Goal: Information Seeking & Learning: Learn about a topic

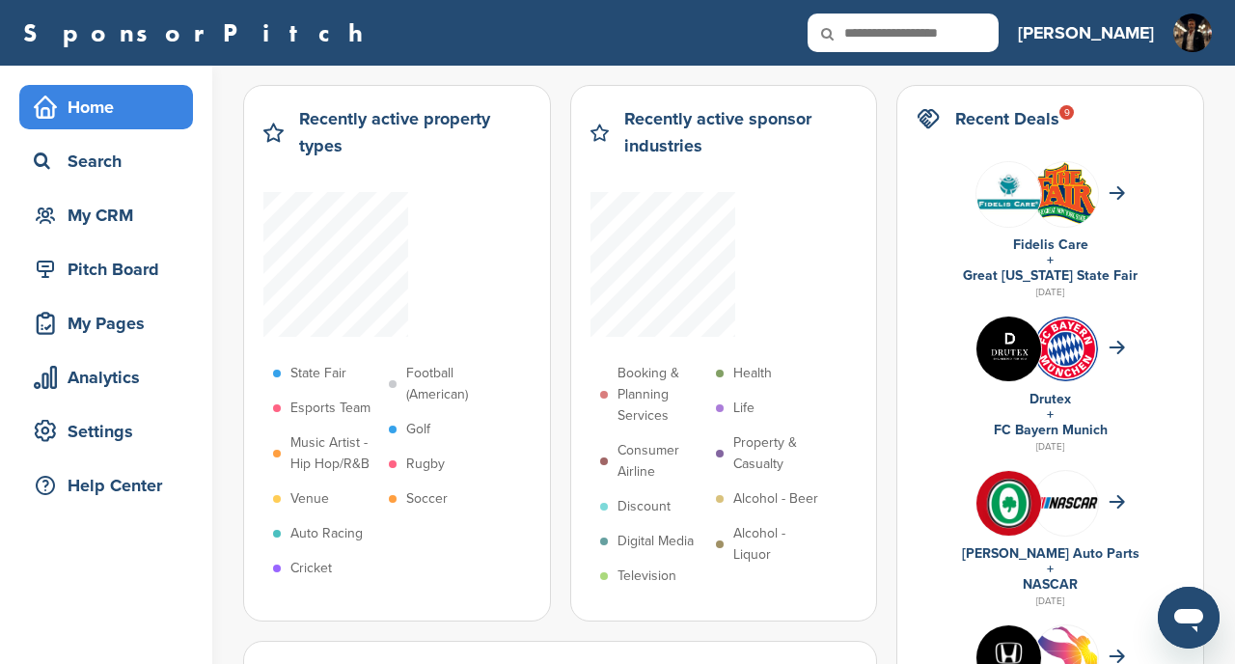
click at [90, 309] on div "My Pages" at bounding box center [111, 323] width 164 height 35
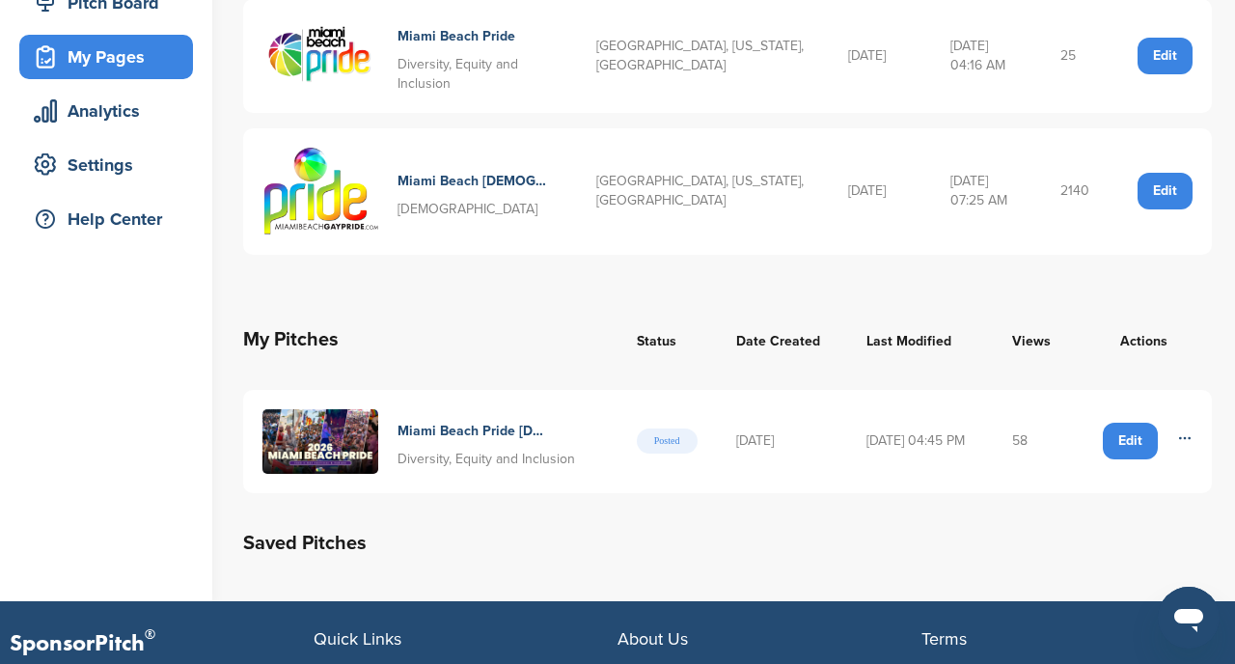
scroll to position [205, 0]
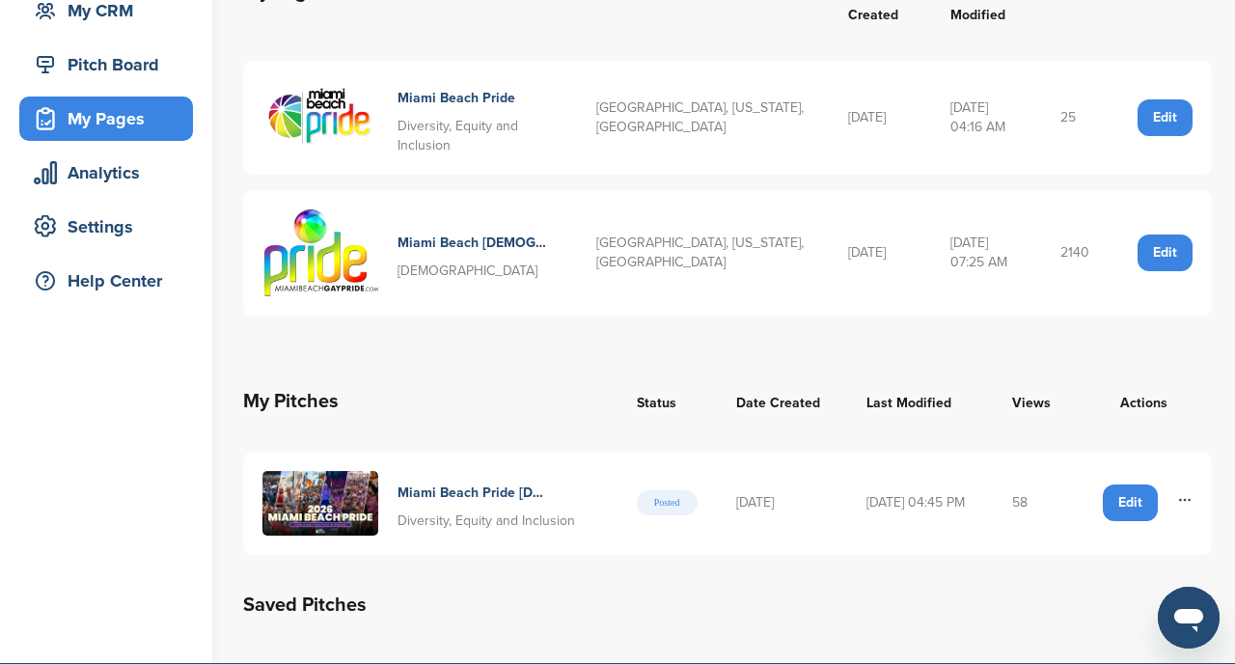
click at [492, 498] on h4 "Miami Beach Pride April 2026 Keep Pride Alive" at bounding box center [473, 492] width 150 height 21
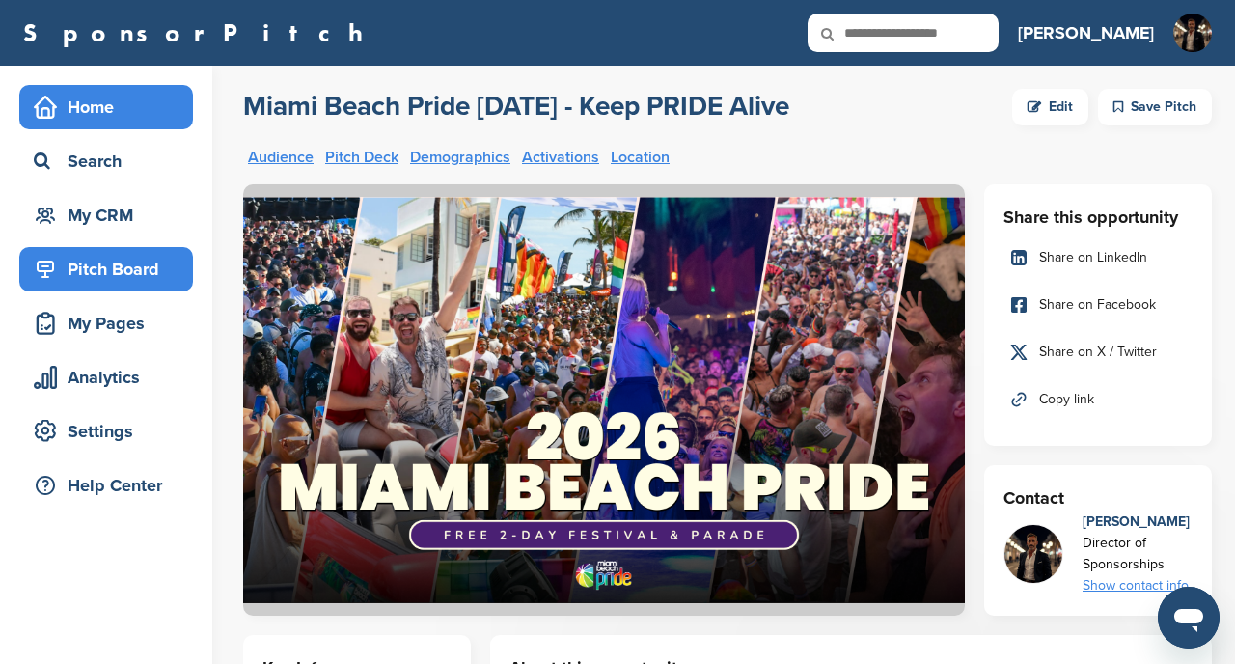
click at [130, 114] on div "Home" at bounding box center [111, 107] width 164 height 35
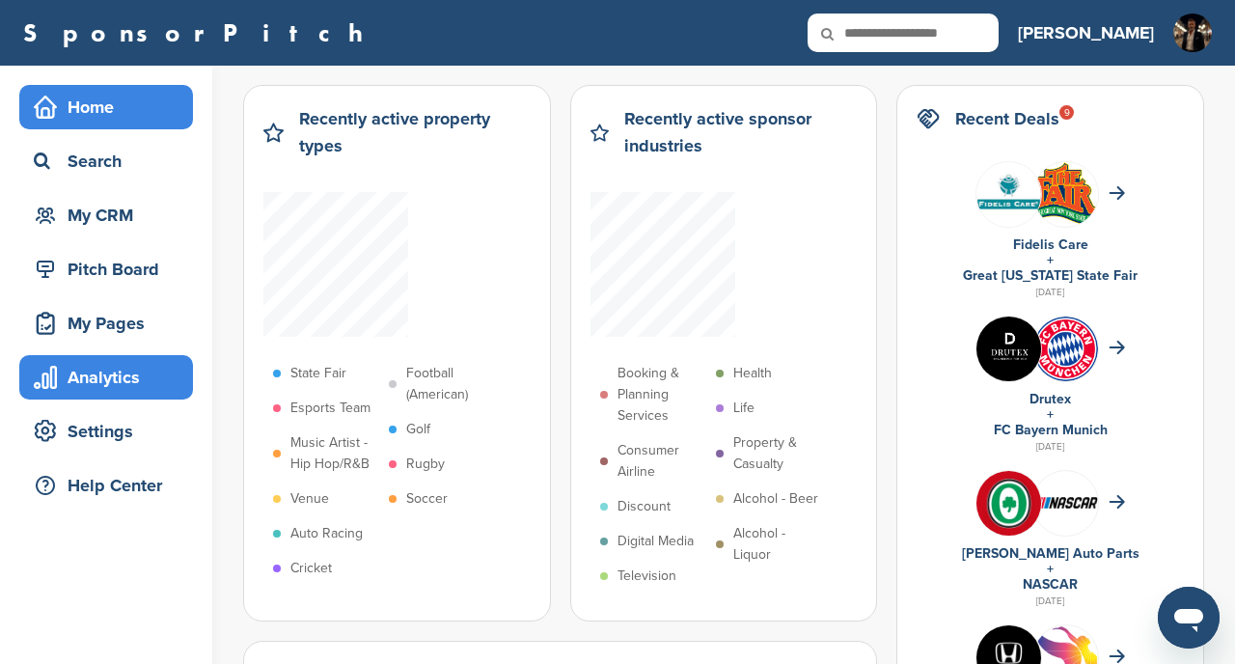
click at [78, 372] on div "Analytics" at bounding box center [111, 377] width 164 height 35
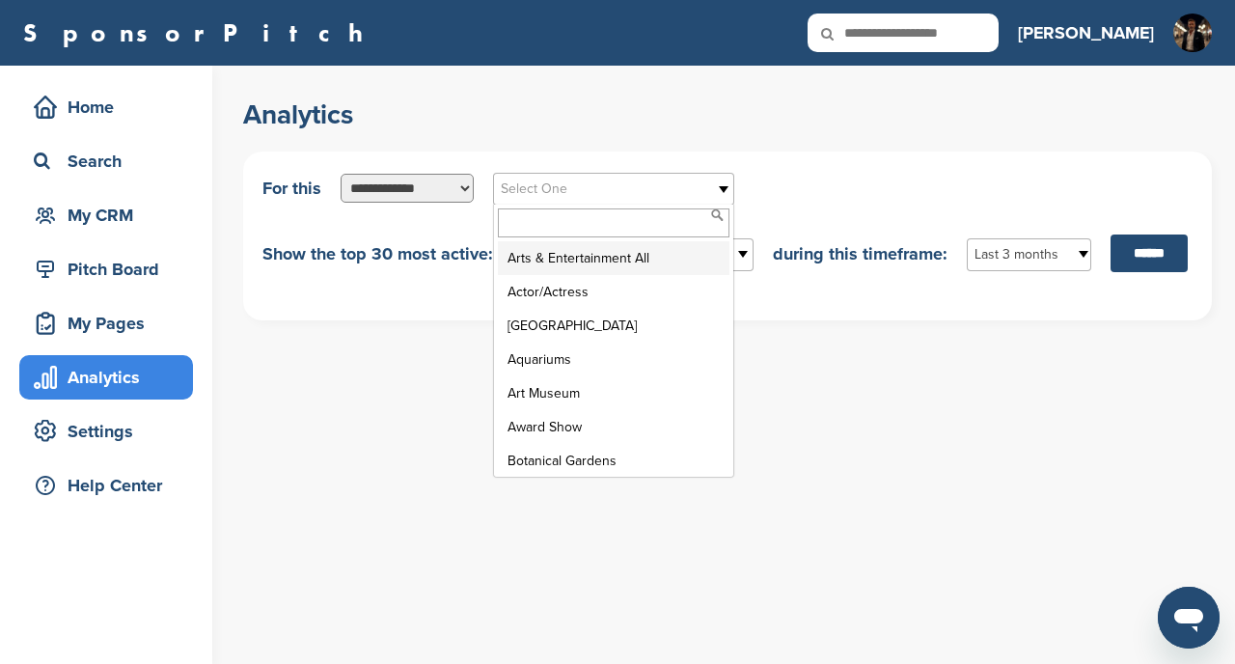
click at [580, 202] on link "Select One" at bounding box center [613, 189] width 241 height 33
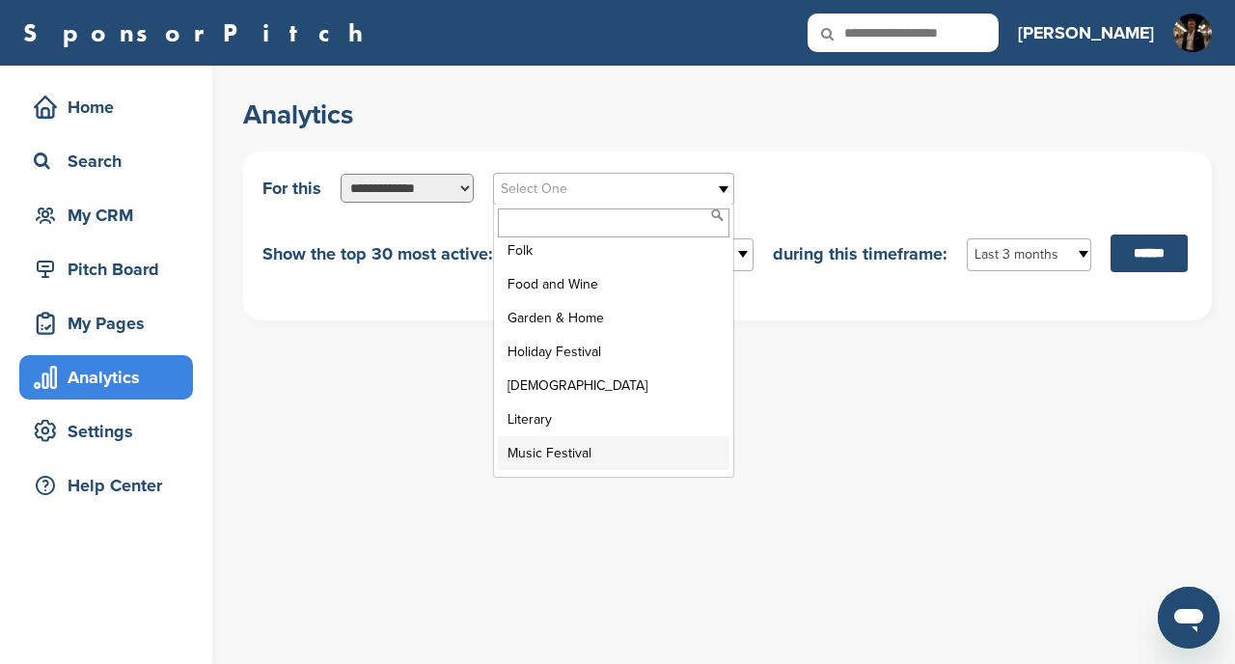
scroll to position [3759, 0]
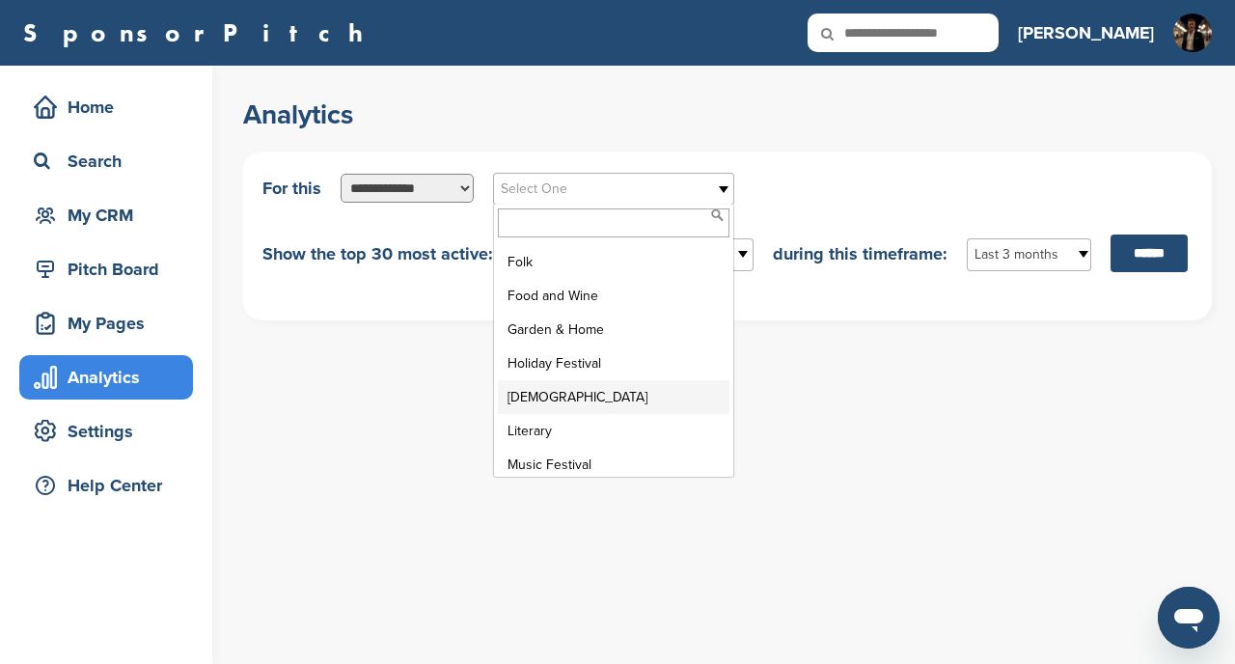
click at [536, 381] on li "LGBT" at bounding box center [614, 397] width 232 height 34
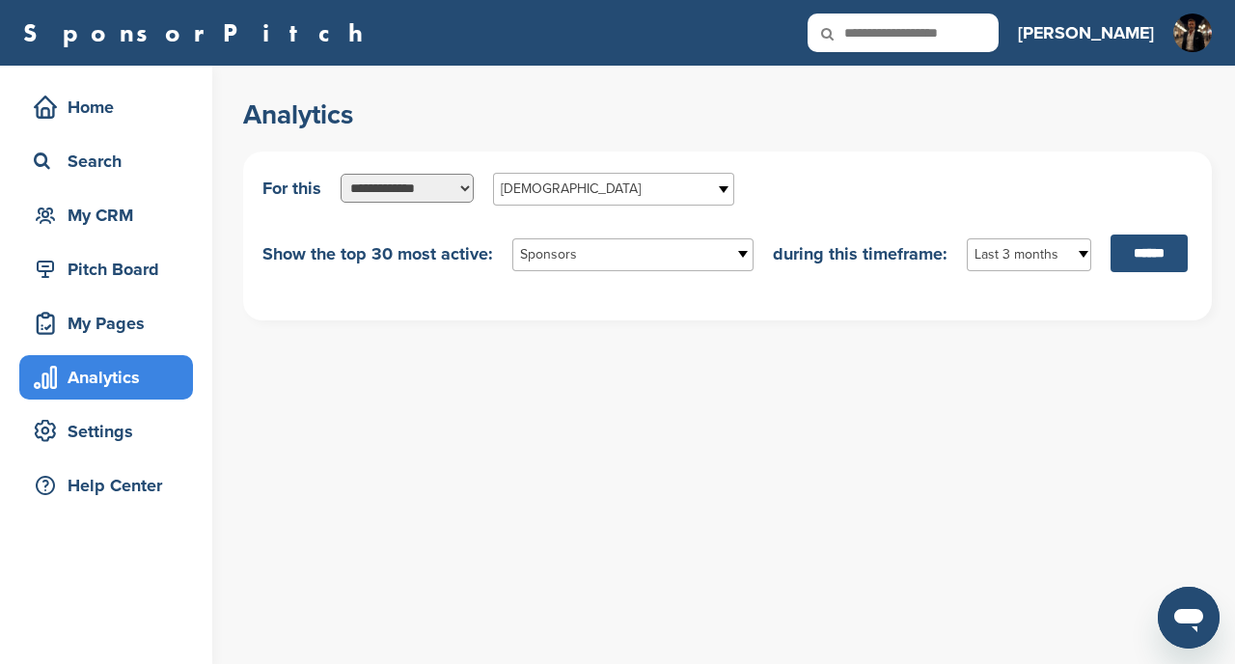
click at [1152, 257] on input "******" at bounding box center [1149, 253] width 77 height 38
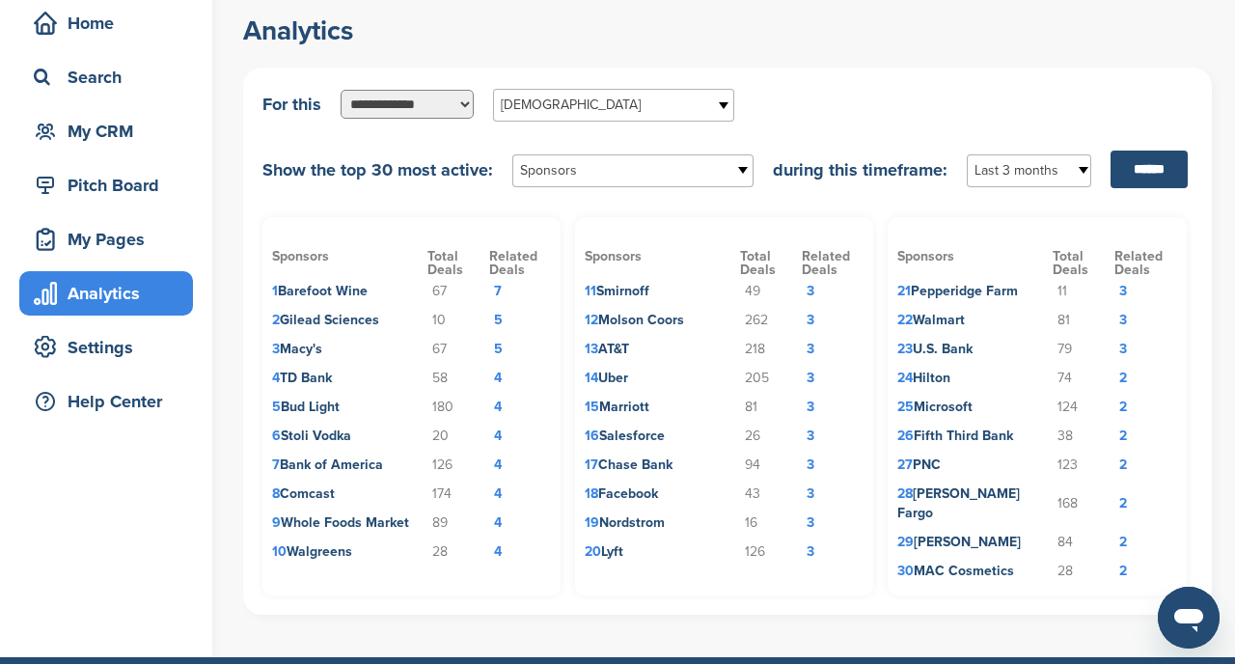
scroll to position [79, 0]
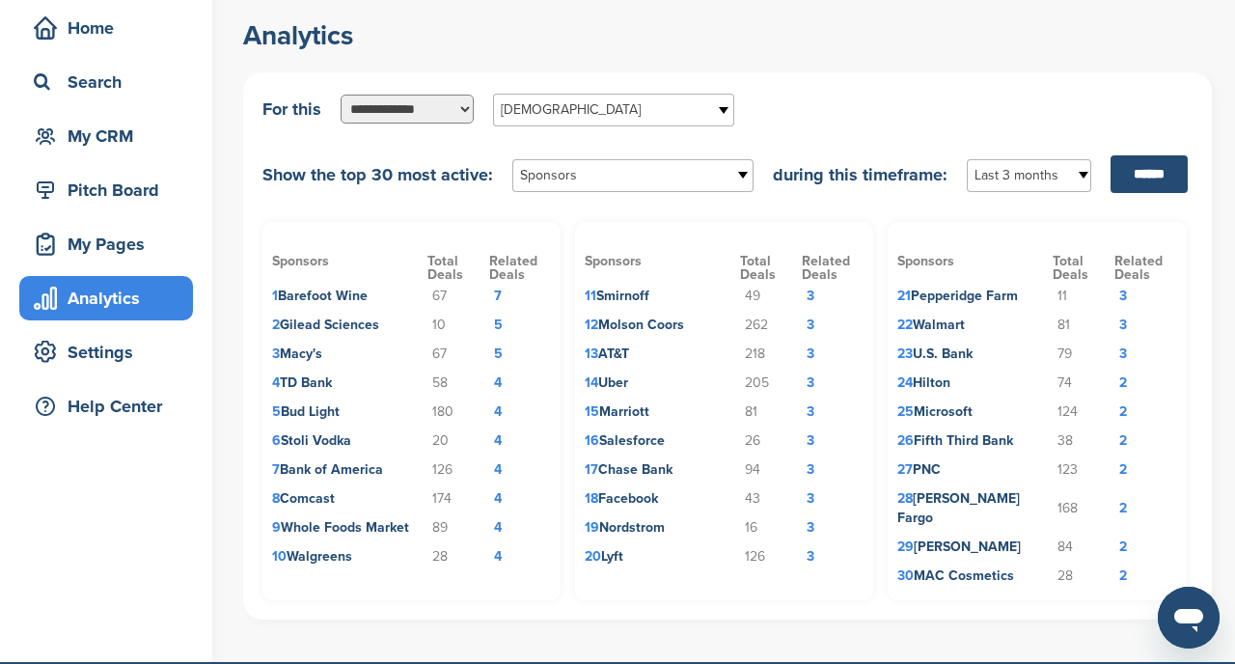
click at [940, 562] on td "30 MAC Cosmetics" at bounding box center [974, 576] width 155 height 29
click at [1123, 562] on td "2" at bounding box center [1145, 576] width 62 height 29
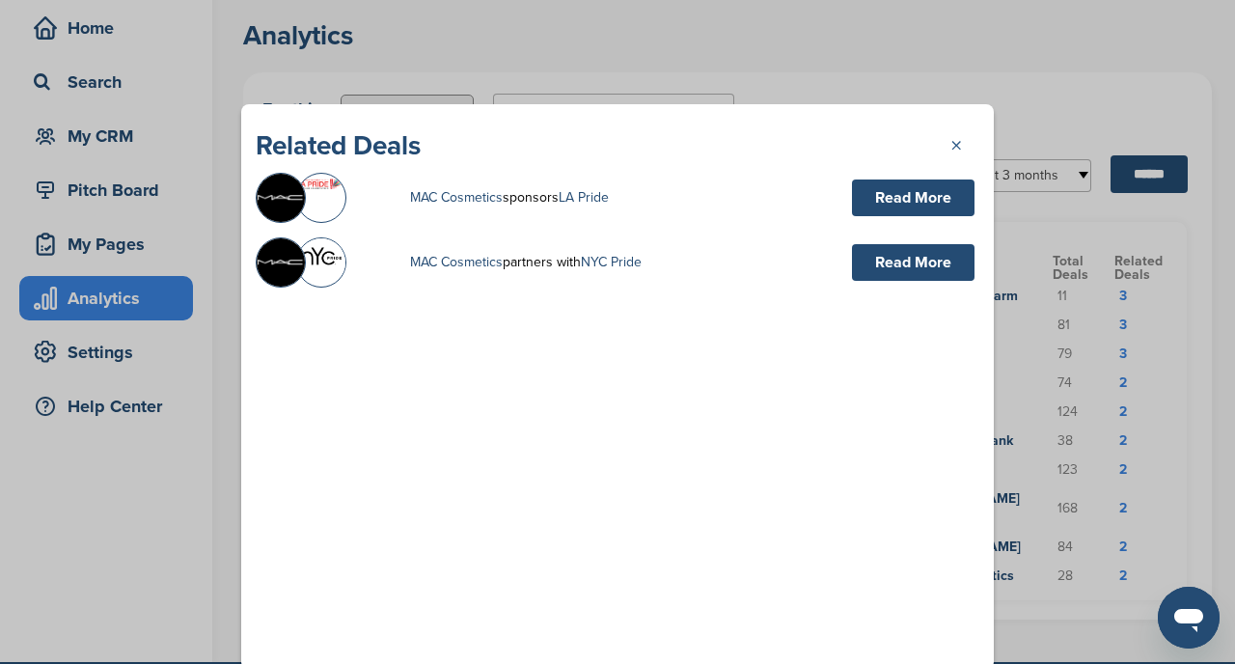
click at [957, 145] on link "×" at bounding box center [964, 142] width 29 height 29
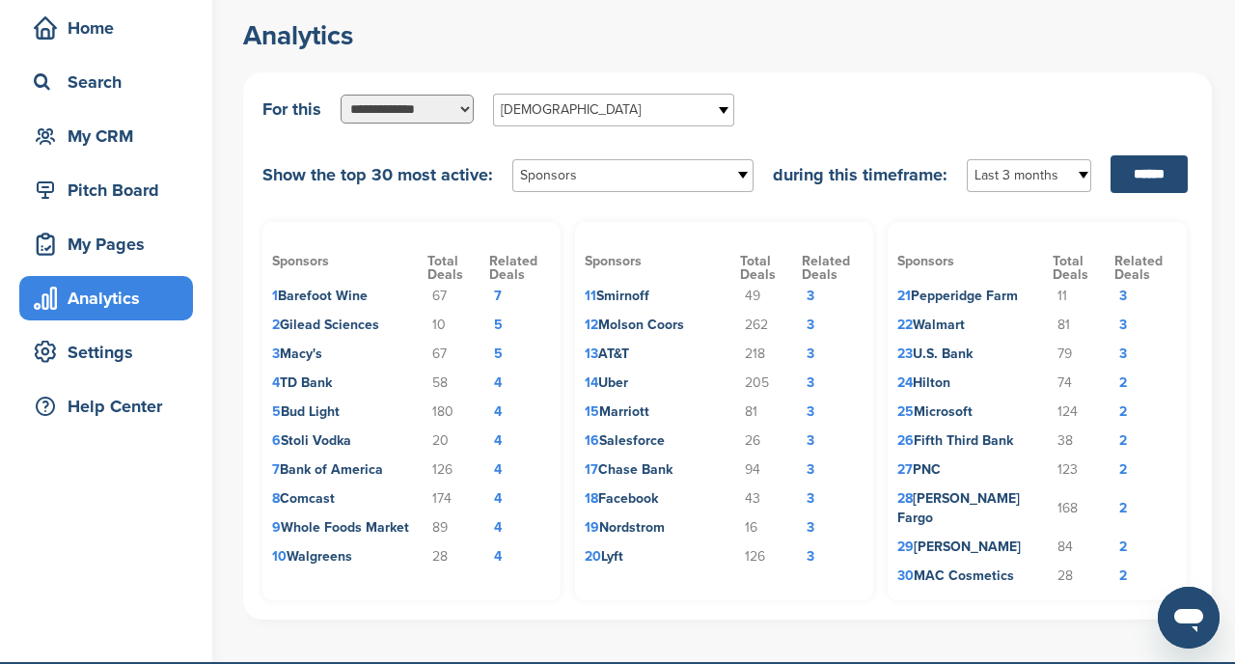
click at [500, 357] on td "5" at bounding box center [520, 354] width 62 height 29
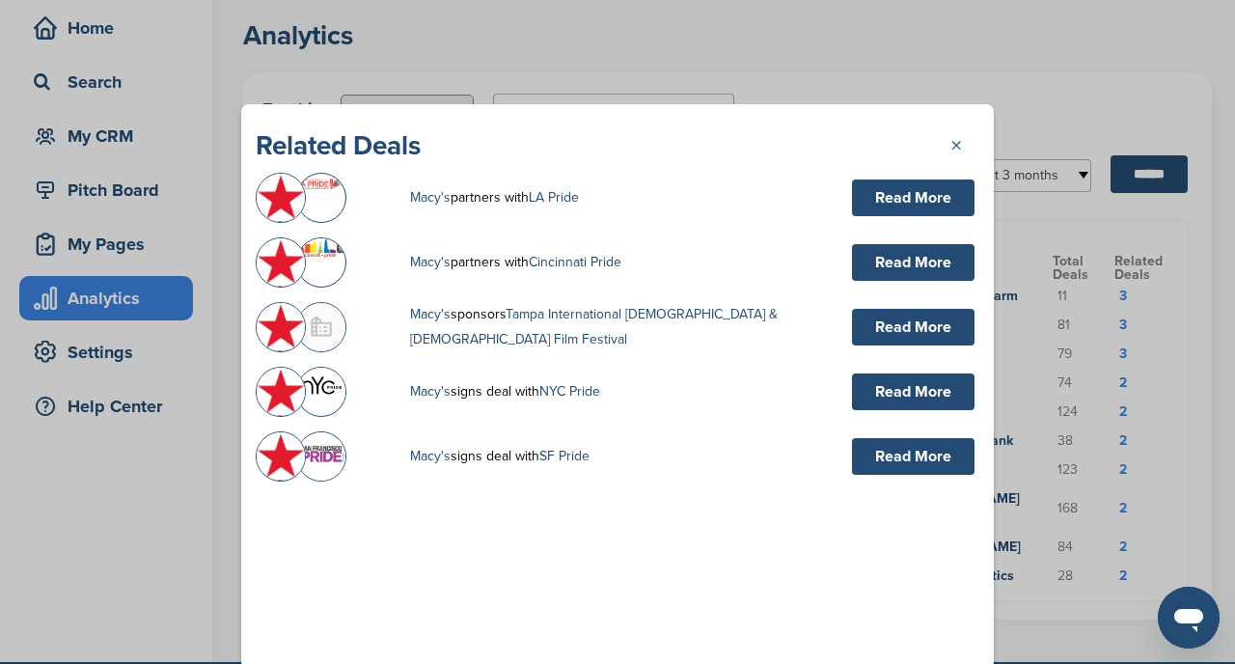
click at [958, 149] on link "×" at bounding box center [964, 142] width 29 height 29
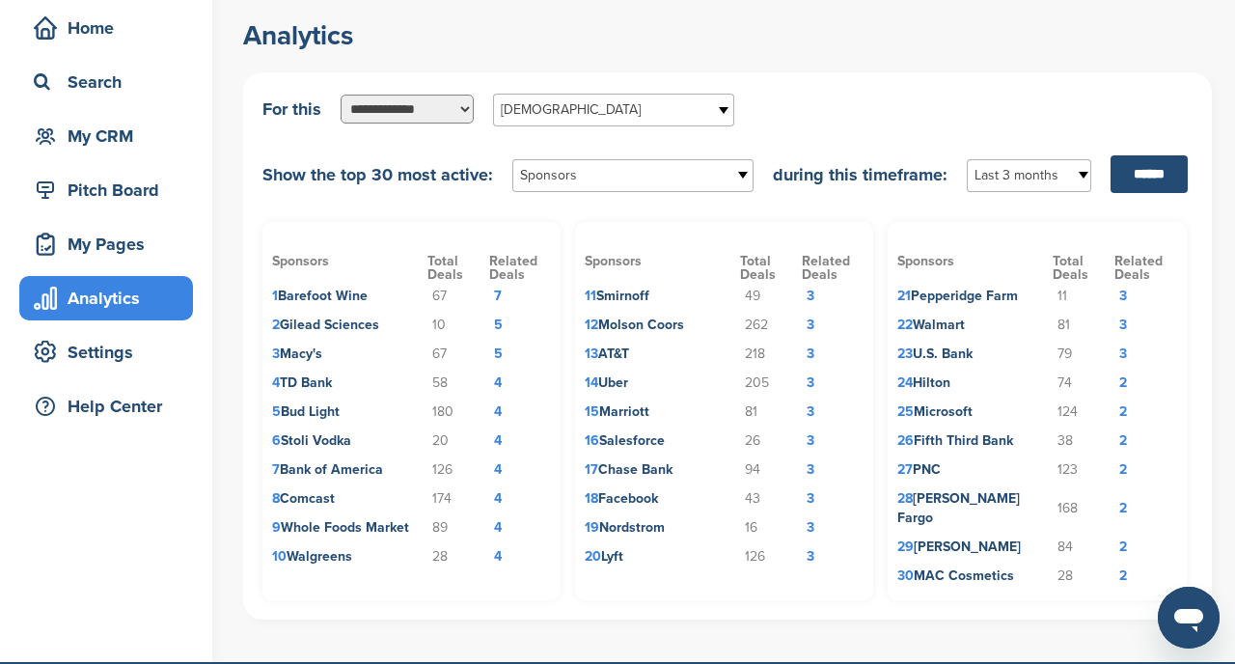
click at [498, 496] on td "4" at bounding box center [520, 498] width 62 height 29
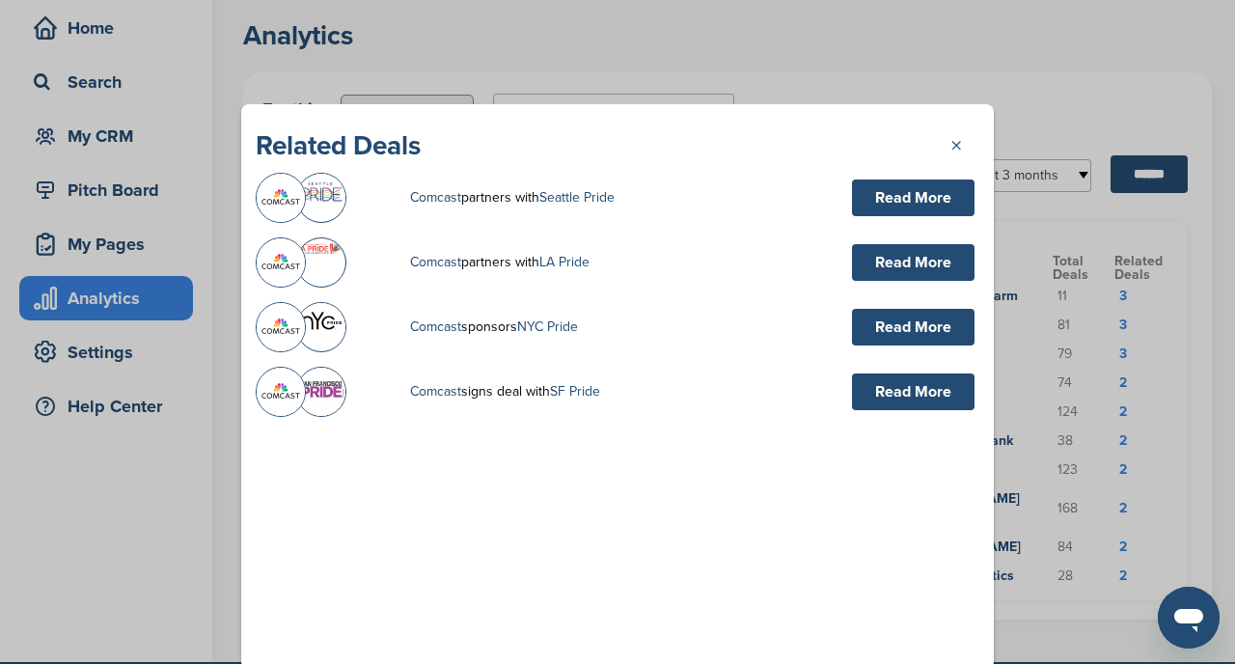
click at [955, 145] on link "×" at bounding box center [964, 142] width 29 height 29
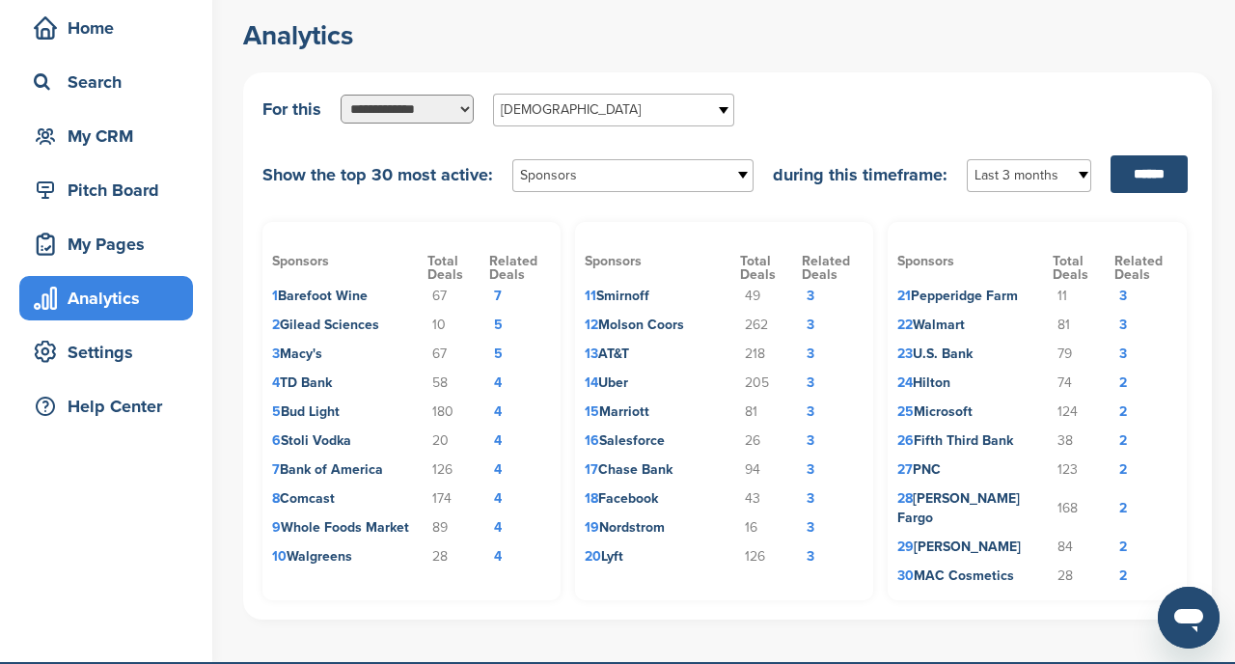
click at [809, 323] on td "3" at bounding box center [833, 325] width 62 height 29
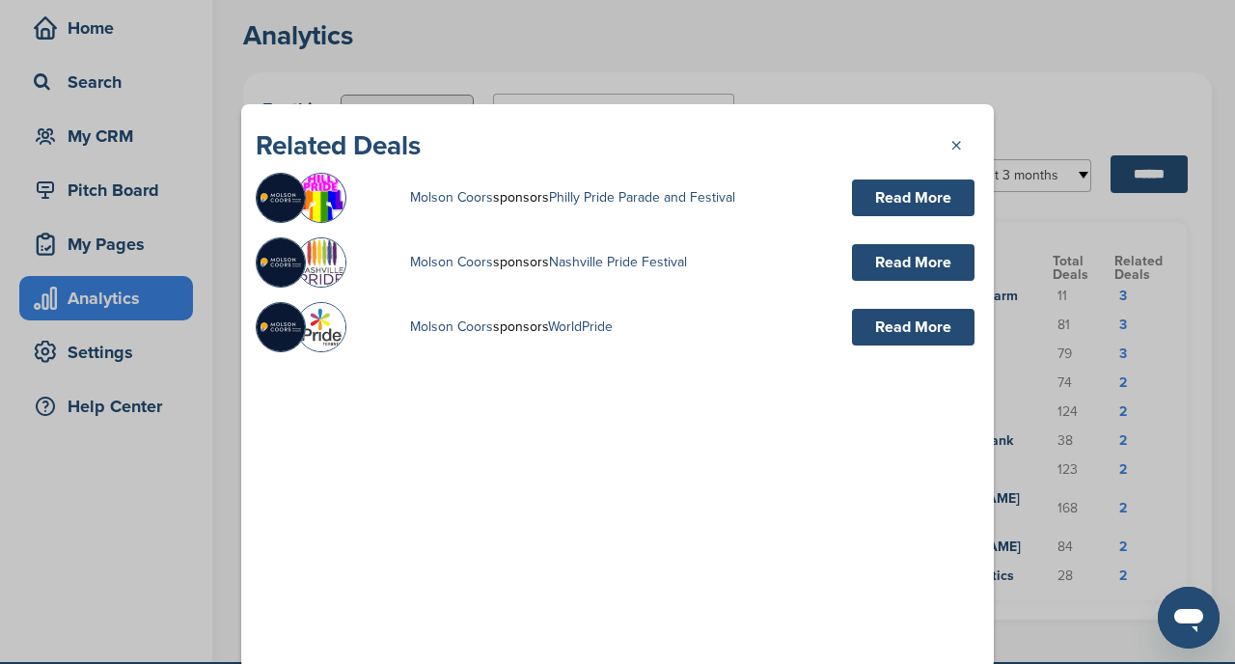
click at [955, 146] on link "×" at bounding box center [964, 142] width 29 height 29
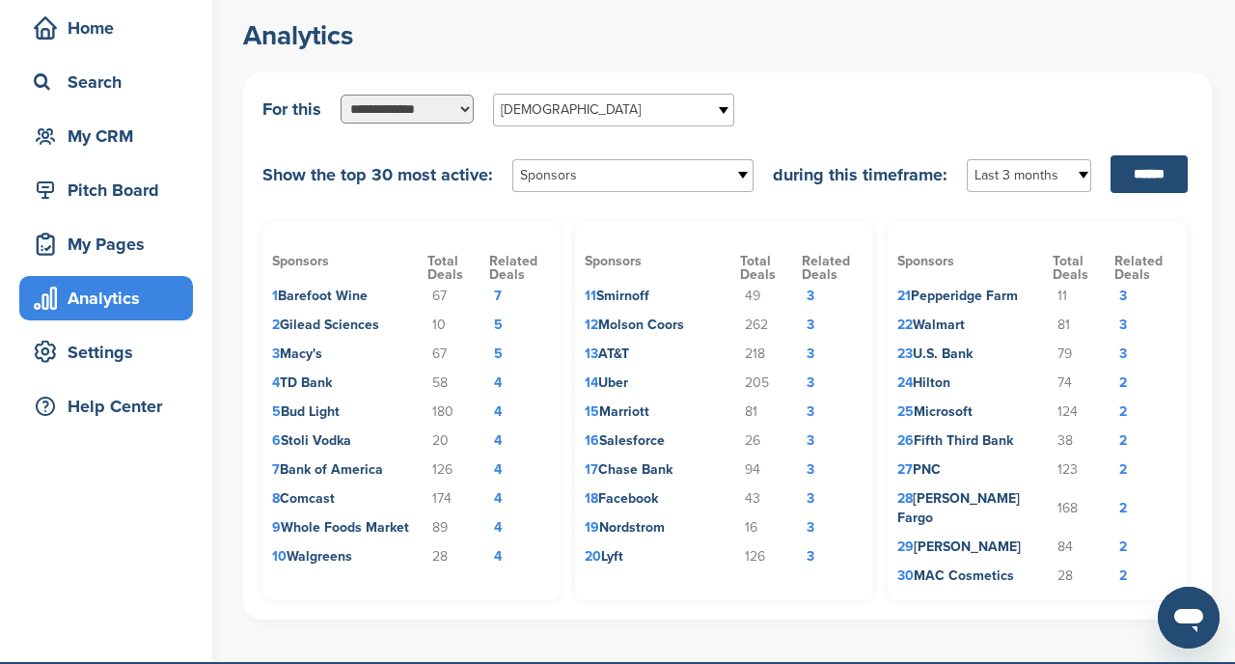
click at [809, 560] on td "3" at bounding box center [833, 556] width 62 height 29
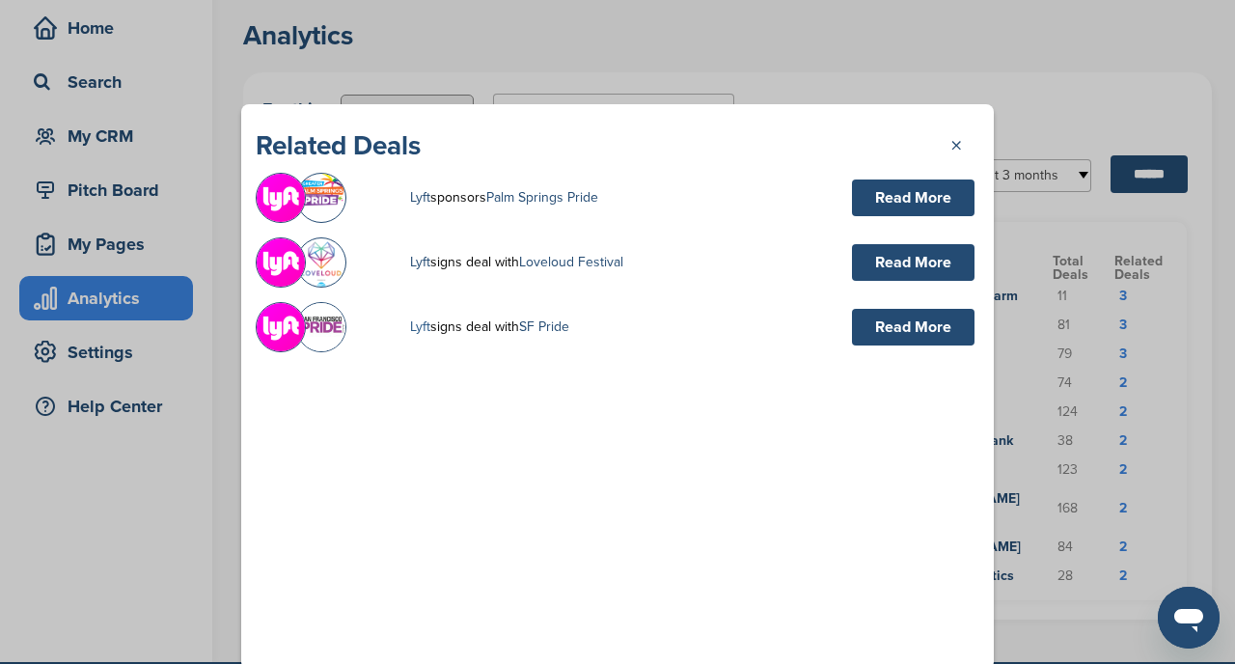
click at [420, 327] on link "Lyft" at bounding box center [420, 326] width 20 height 16
click at [852, 59] on div at bounding box center [617, 332] width 1235 height 664
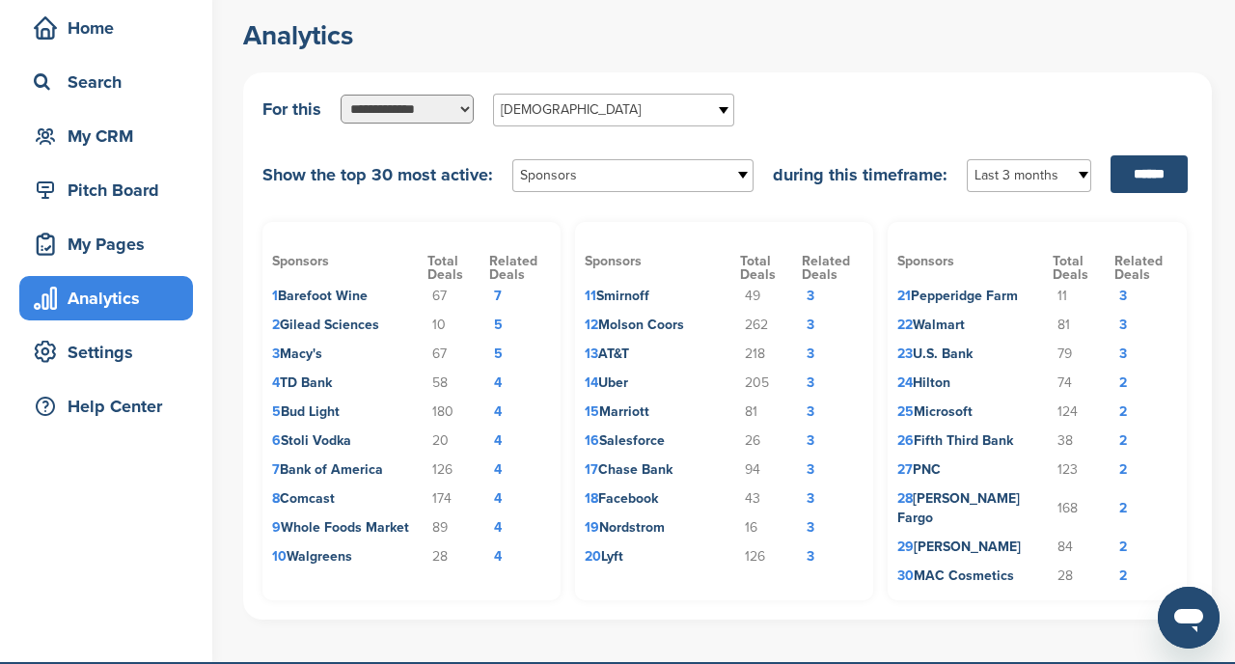
click at [1123, 327] on td "3" at bounding box center [1145, 325] width 62 height 29
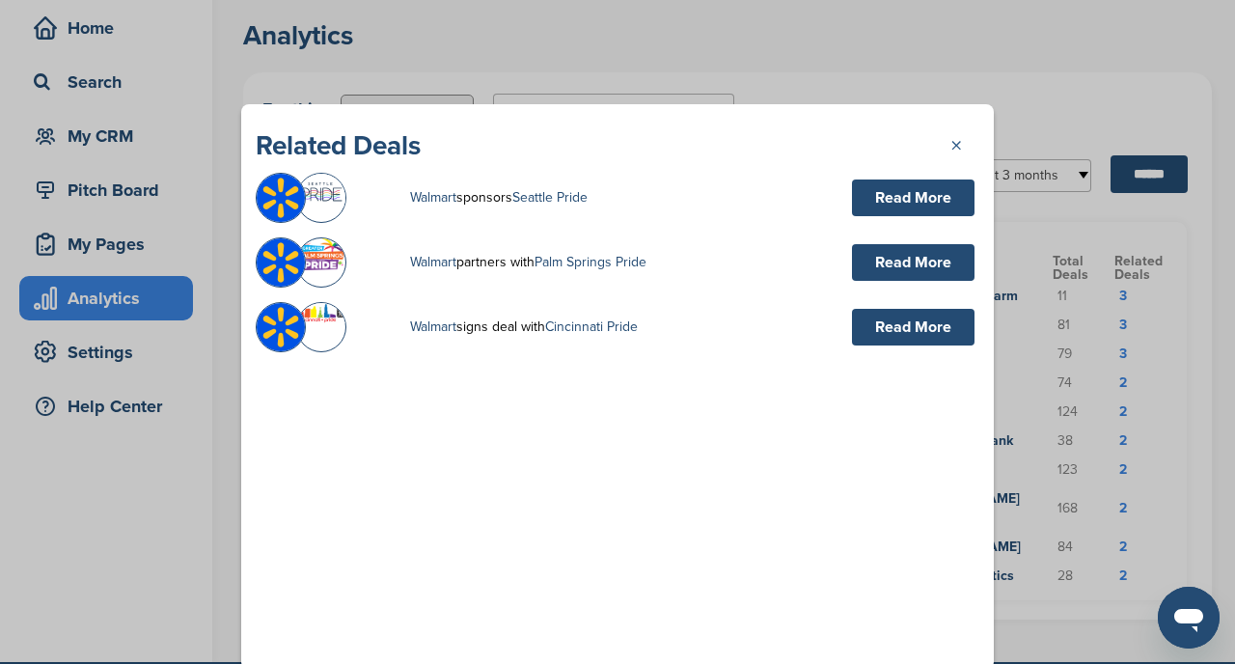
click at [960, 145] on link "×" at bounding box center [964, 142] width 29 height 29
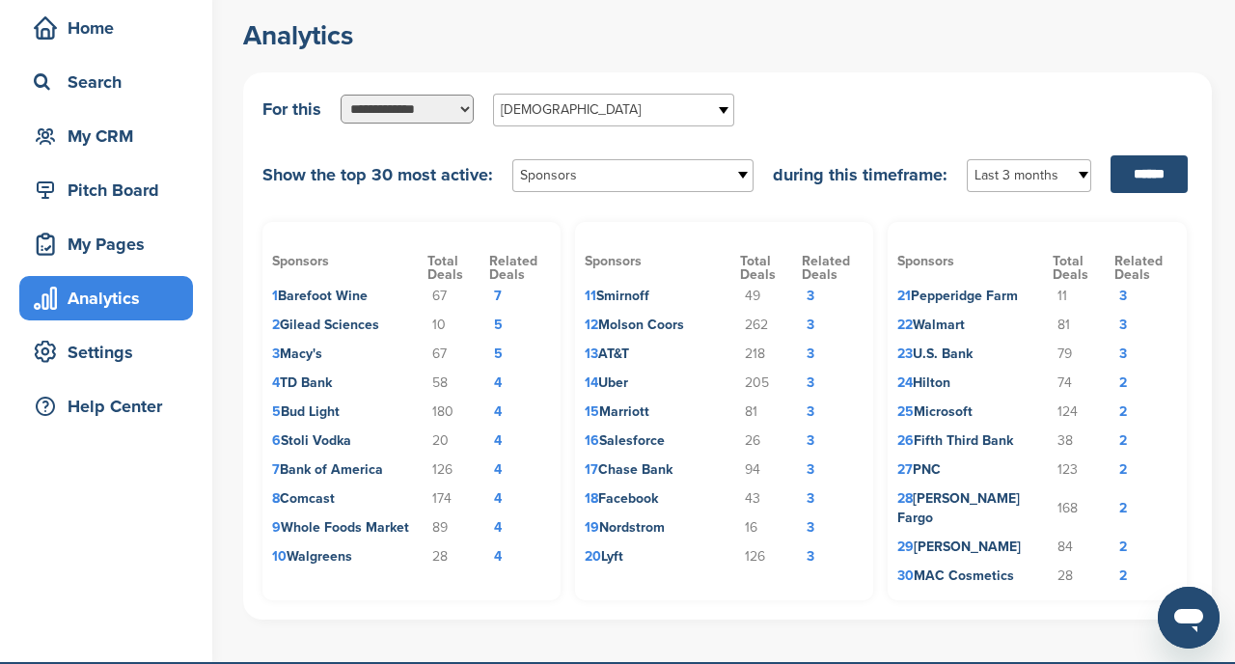
click at [1123, 471] on td "2" at bounding box center [1145, 469] width 62 height 29
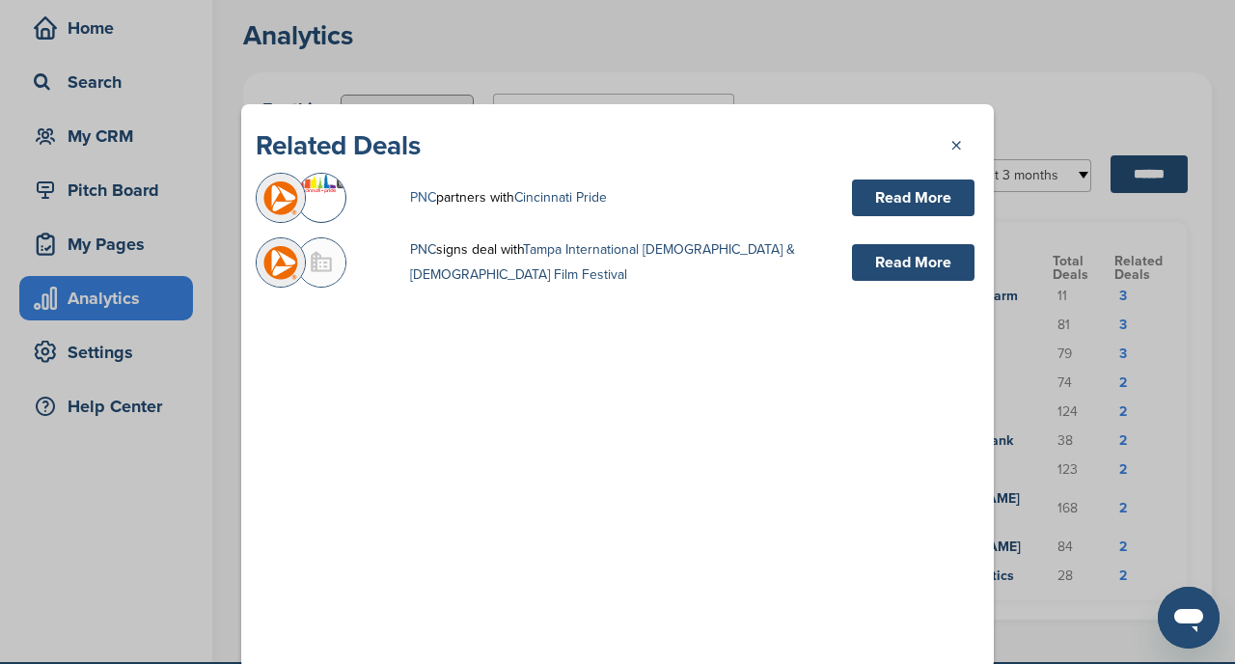
click at [415, 200] on link "PNC" at bounding box center [423, 197] width 26 height 16
click at [956, 142] on link "×" at bounding box center [964, 142] width 29 height 29
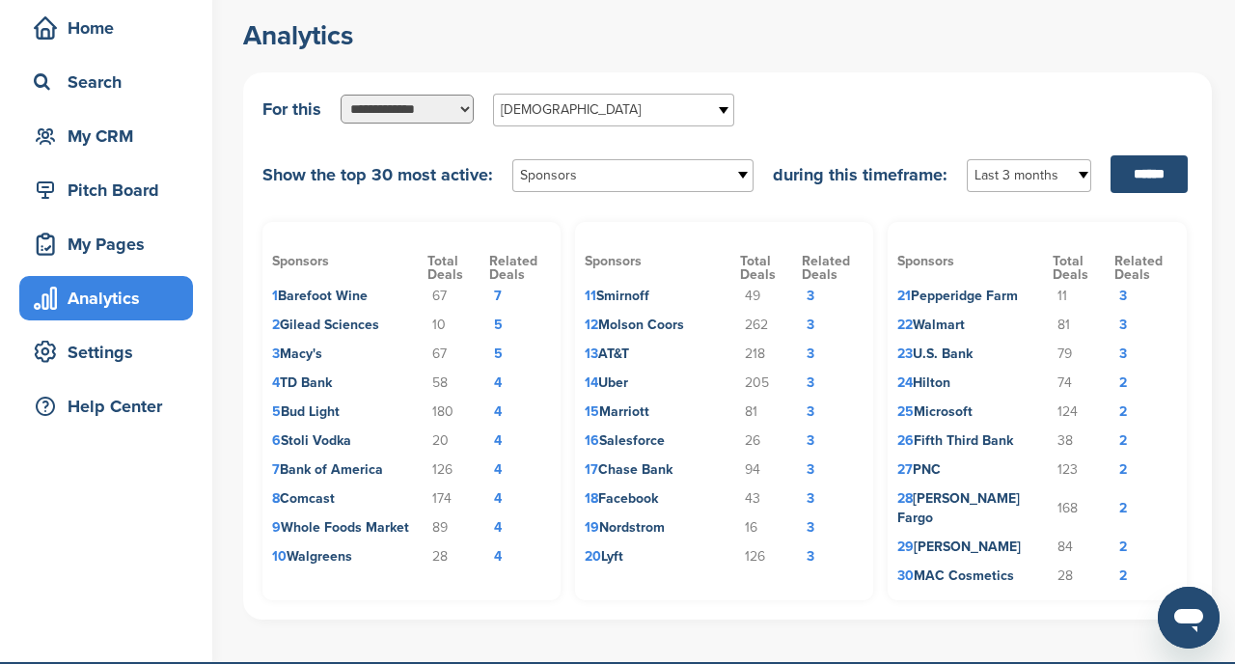
click at [499, 295] on td "7" at bounding box center [520, 296] width 62 height 29
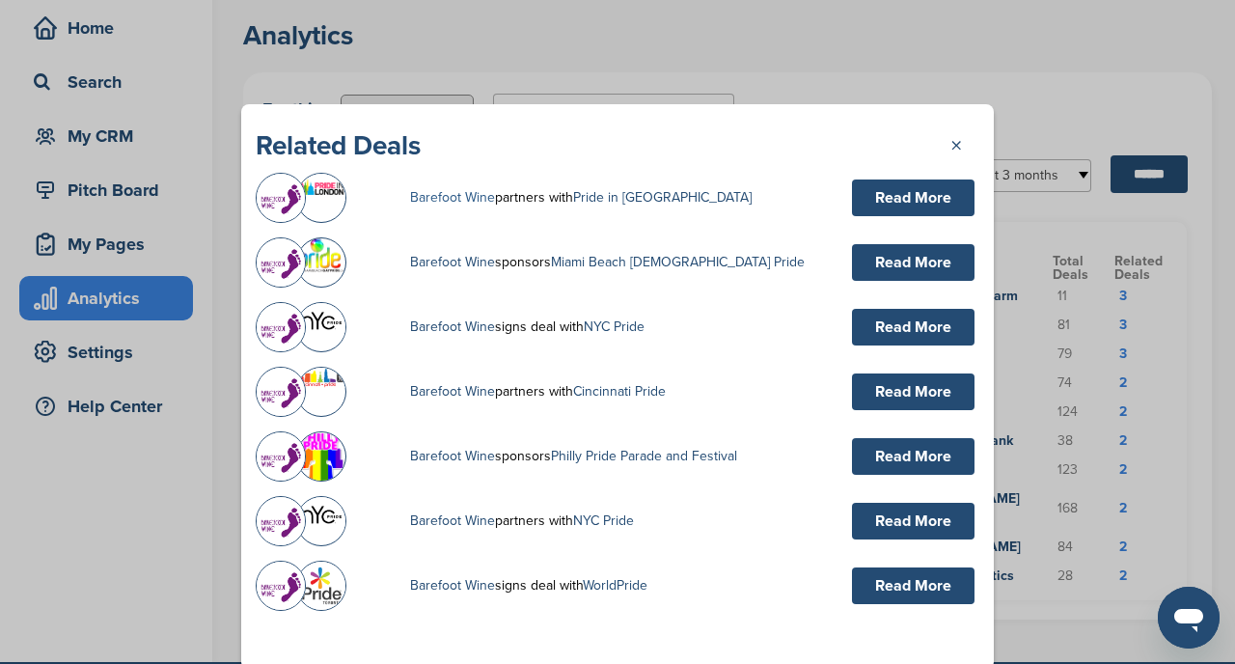
click at [438, 198] on link "Barefoot Wine" at bounding box center [452, 197] width 85 height 16
click at [775, 28] on div at bounding box center [617, 332] width 1235 height 664
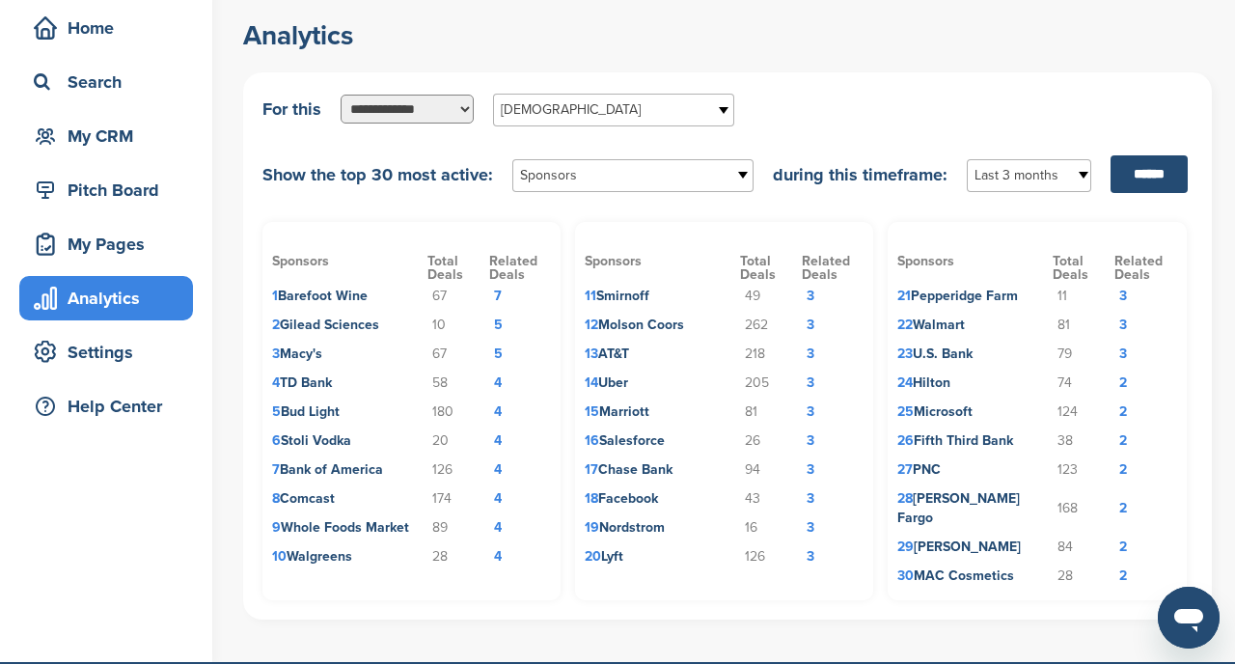
click at [497, 533] on td "4" at bounding box center [520, 527] width 62 height 29
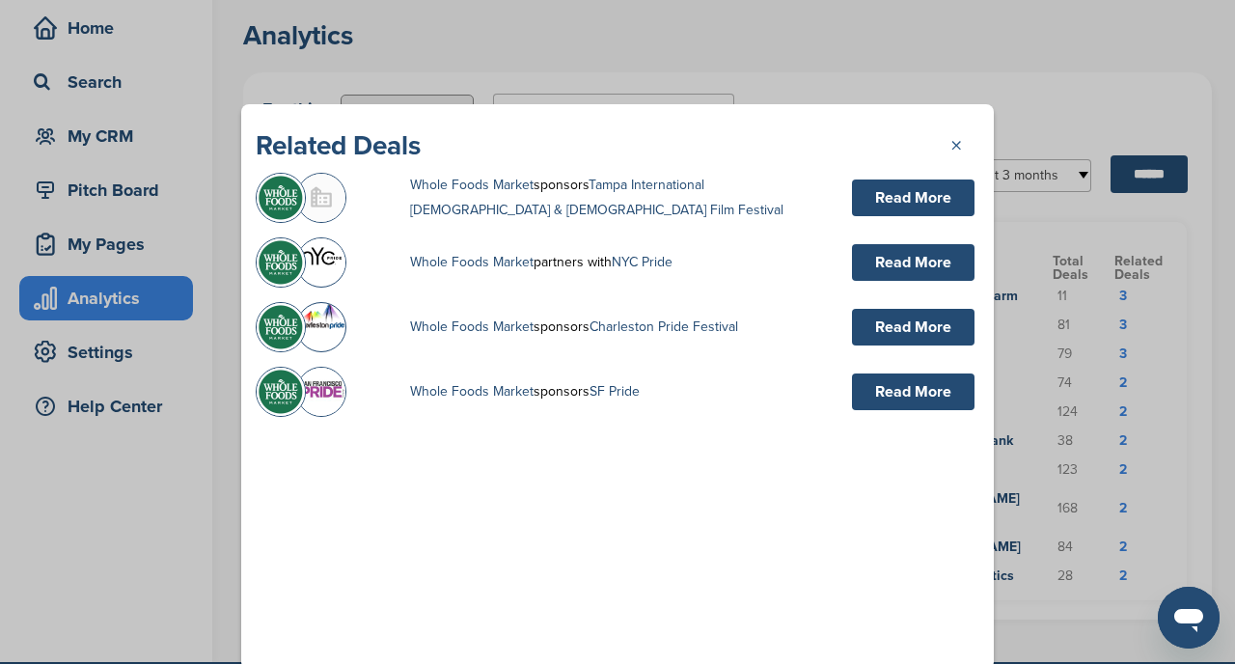
click at [956, 143] on link "×" at bounding box center [964, 142] width 29 height 29
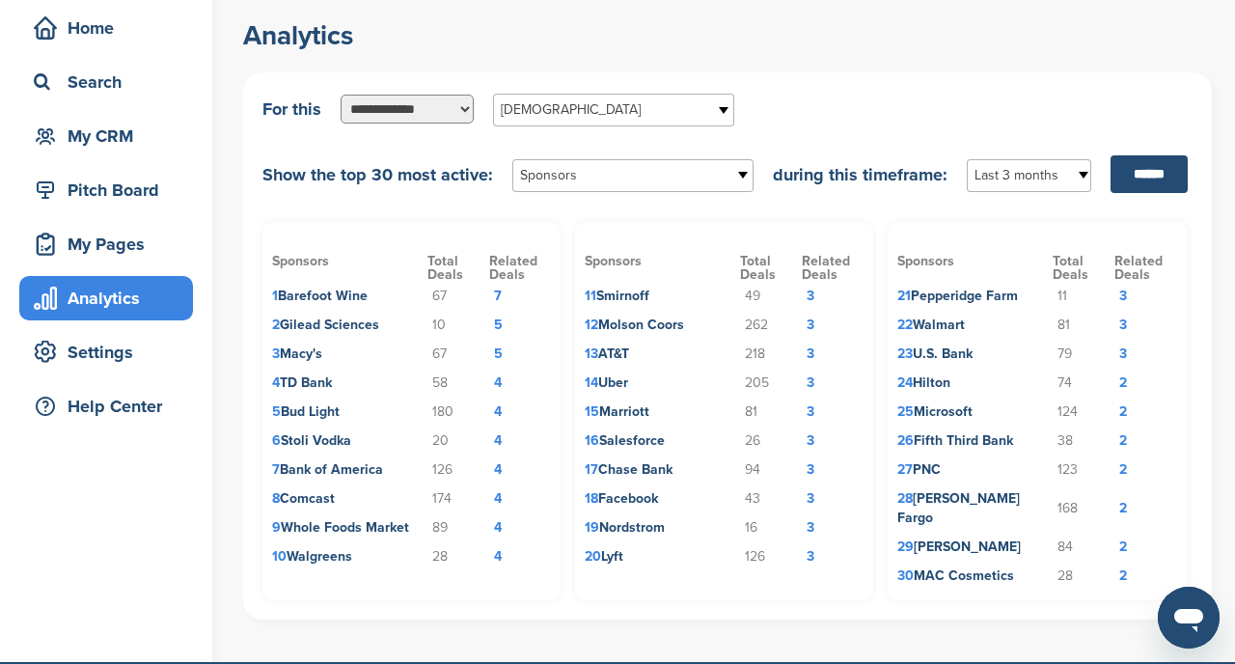
click at [321, 531] on td "9 Whole Foods Market" at bounding box center [349, 527] width 155 height 29
click at [499, 529] on td "4" at bounding box center [520, 527] width 62 height 29
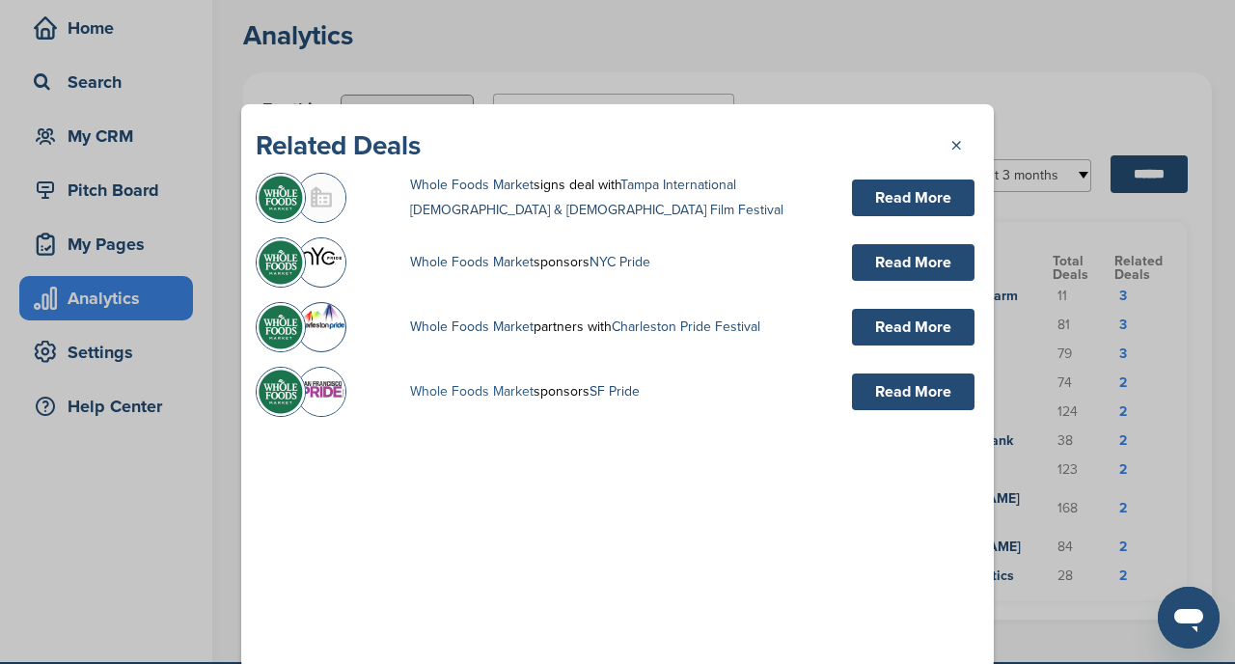
click at [438, 387] on link "Whole Foods Market" at bounding box center [471, 391] width 123 height 16
click at [957, 146] on link "×" at bounding box center [964, 142] width 29 height 29
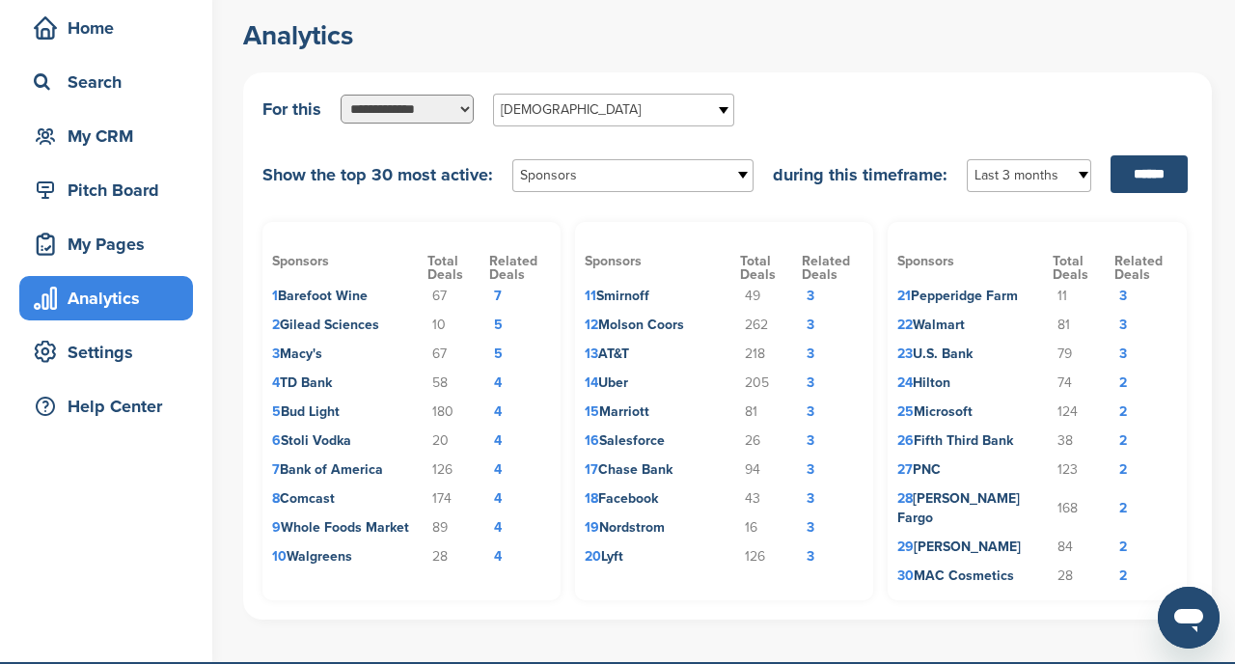
click at [812, 382] on td "3" at bounding box center [833, 383] width 62 height 29
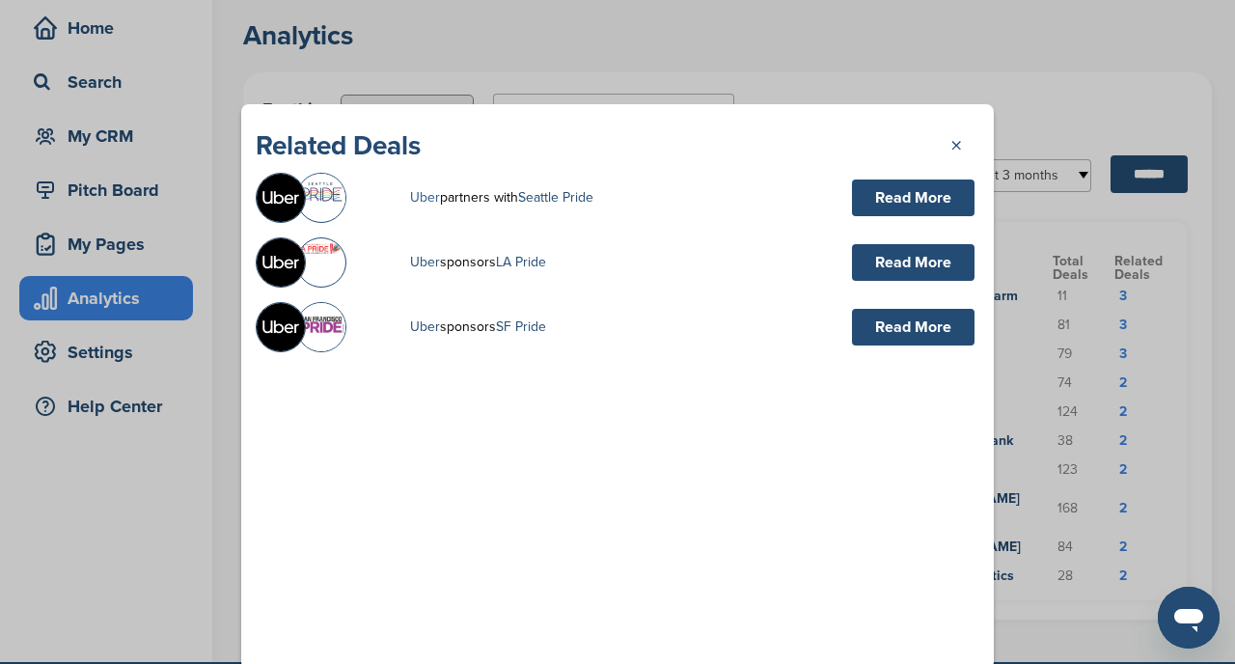
click at [417, 200] on link "Uber" at bounding box center [425, 197] width 30 height 16
click at [958, 145] on link "×" at bounding box center [964, 142] width 29 height 29
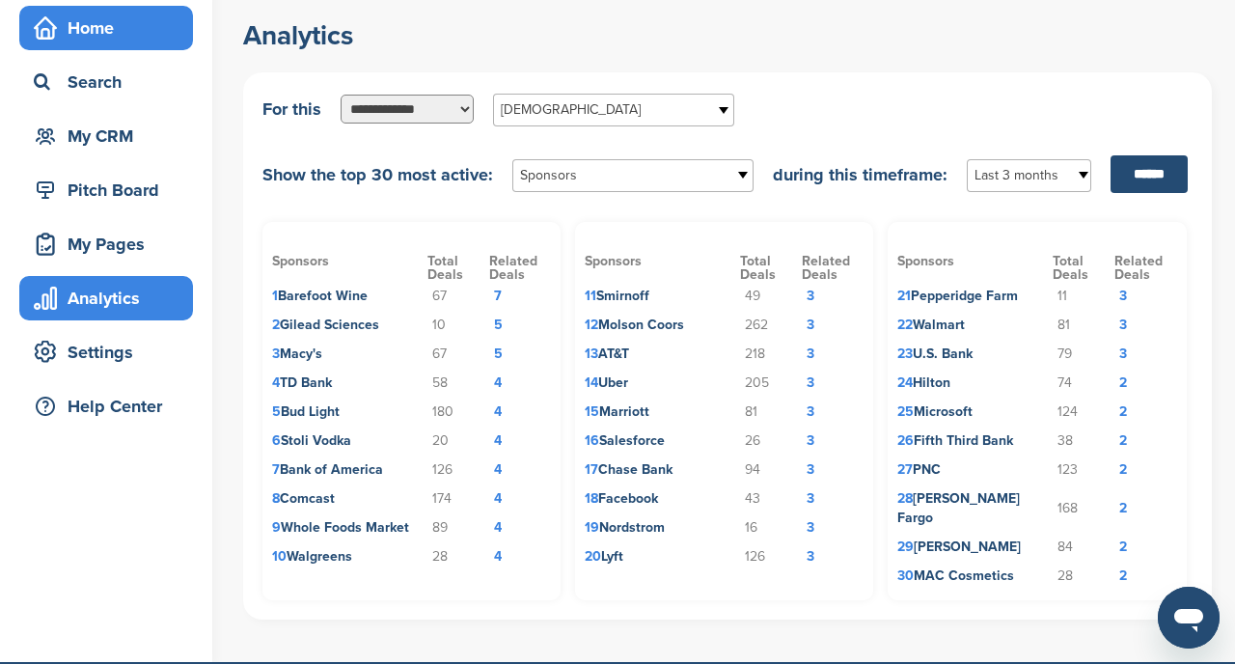
click at [102, 28] on div "Home" at bounding box center [111, 28] width 164 height 35
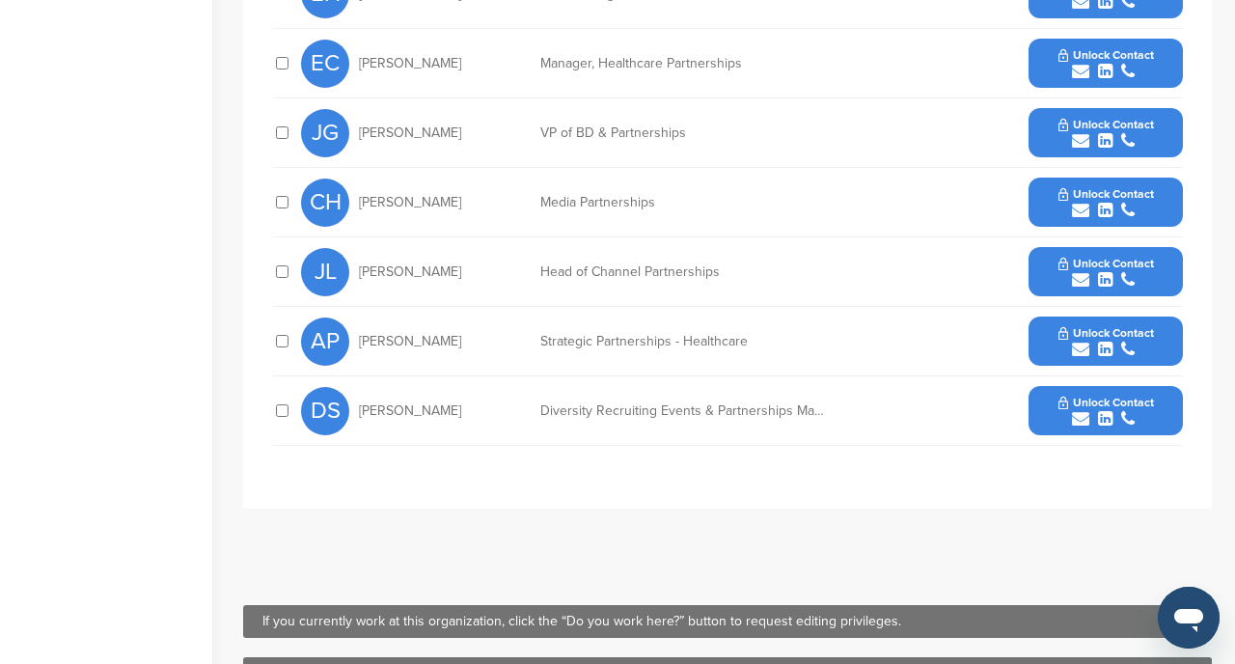
scroll to position [865, 0]
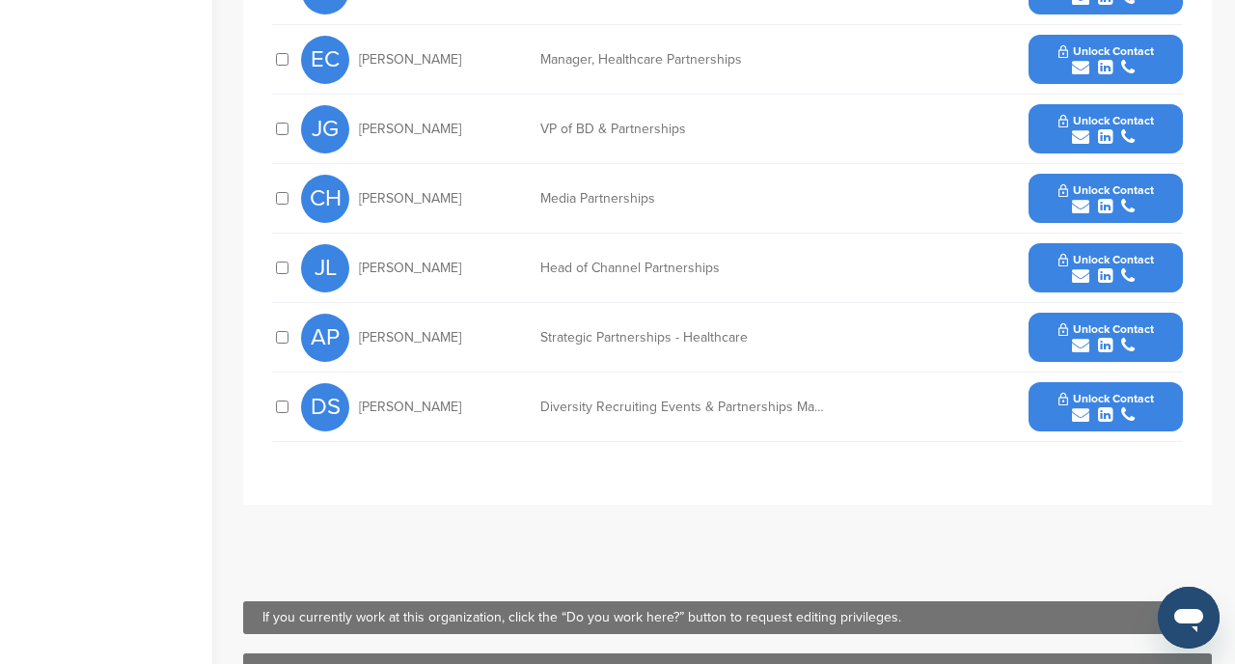
click at [1165, 398] on button "Unlock Contact" at bounding box center [1106, 407] width 142 height 58
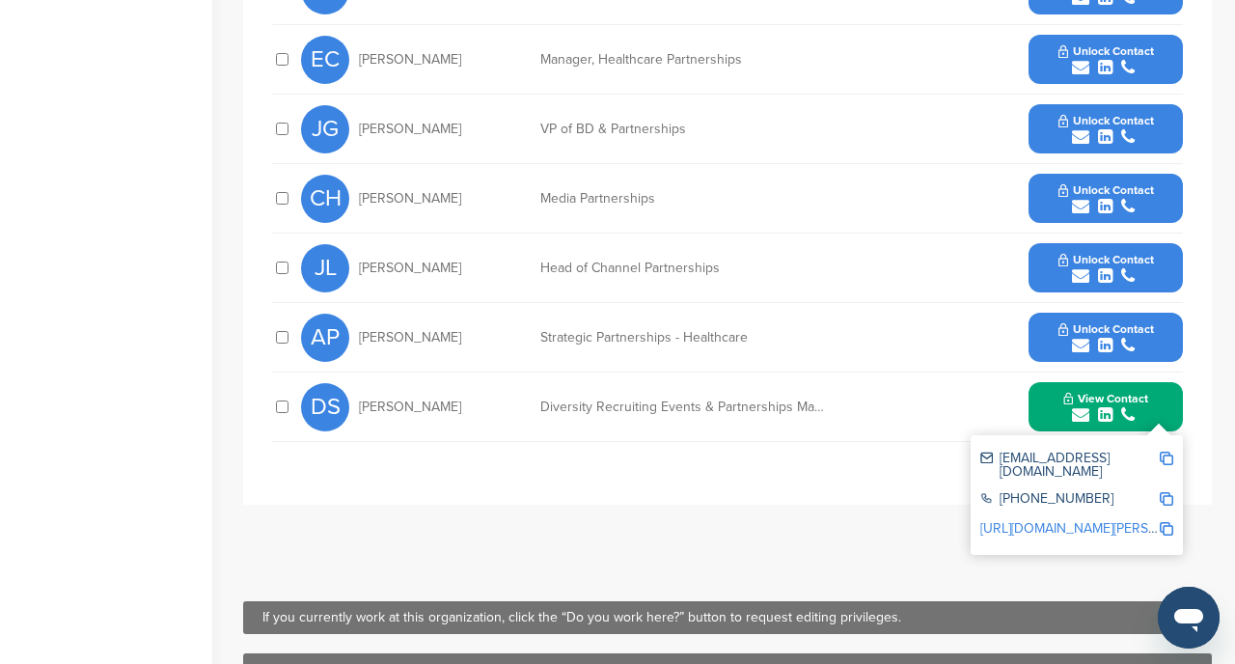
click at [1171, 454] on img at bounding box center [1167, 459] width 14 height 14
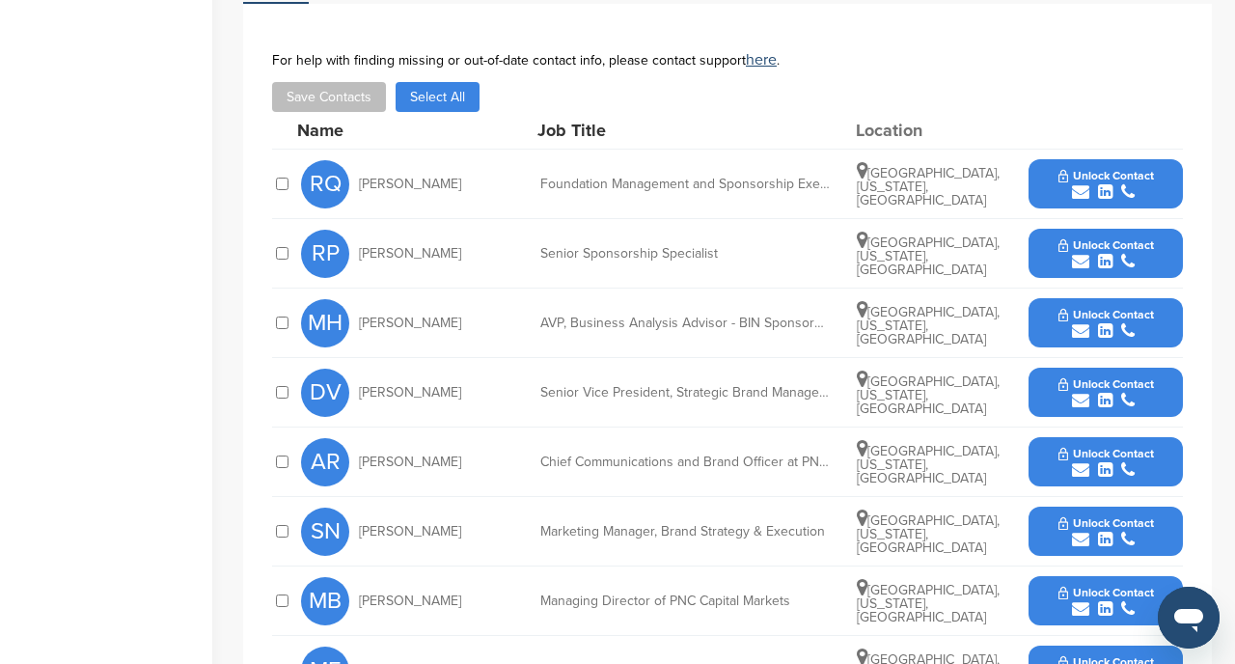
scroll to position [883, 0]
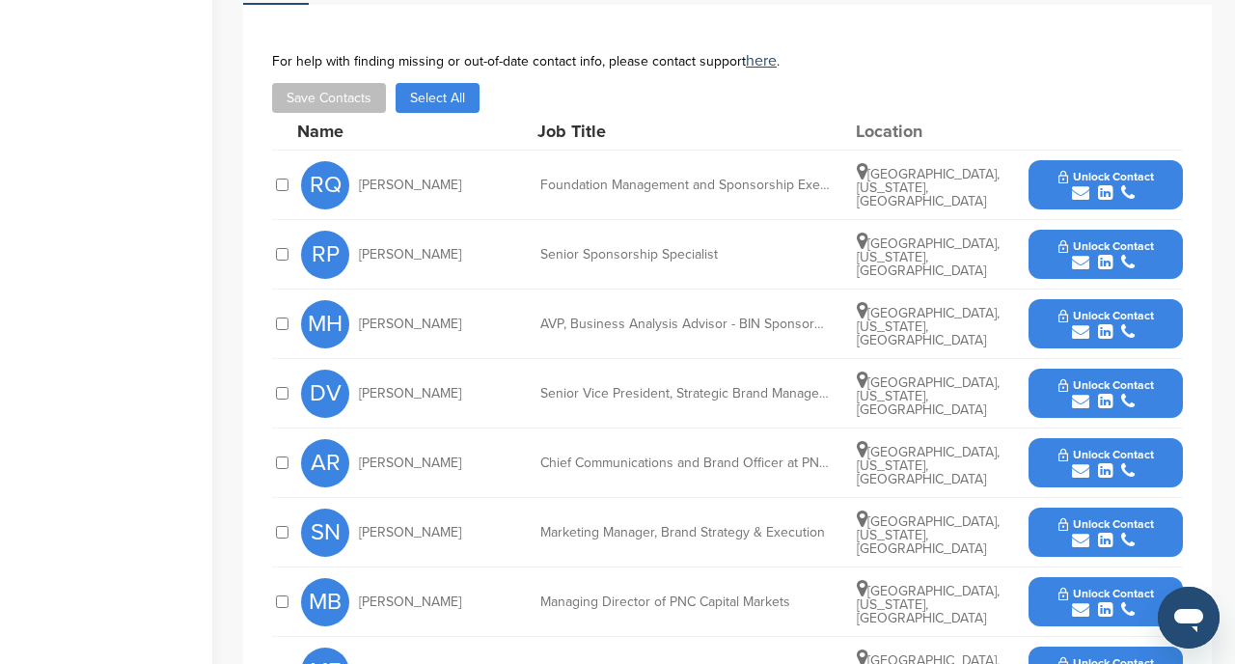
click at [1104, 239] on span "Unlock Contact" at bounding box center [1106, 246] width 96 height 14
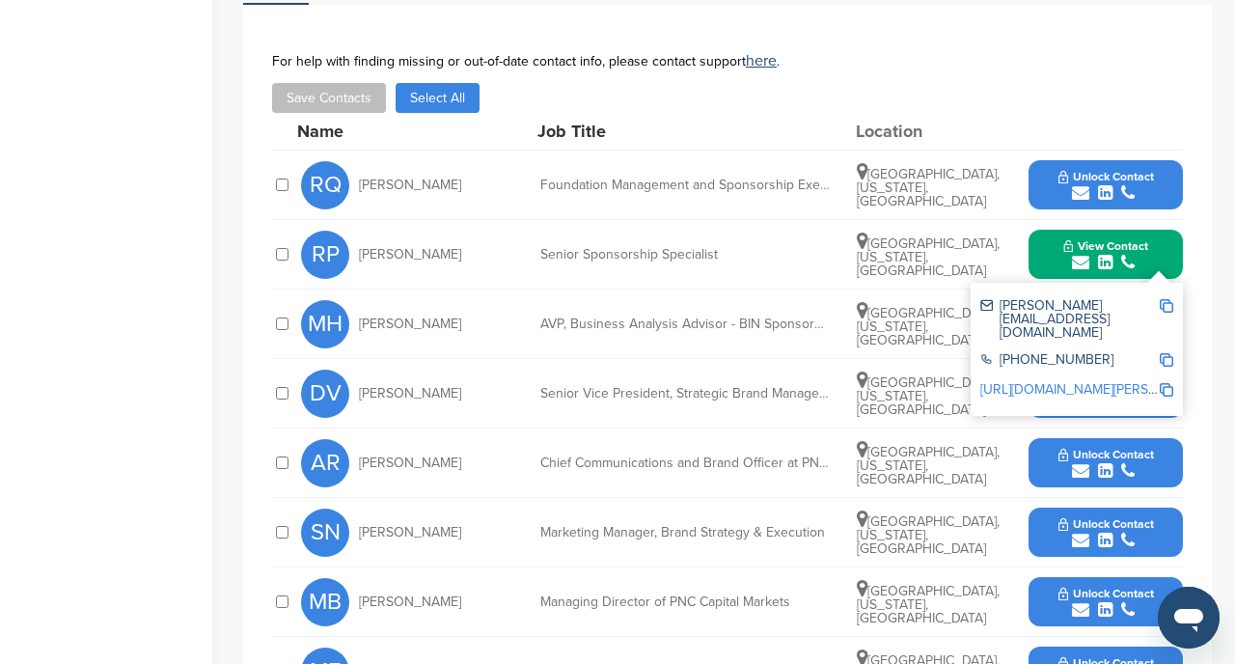
click at [1166, 299] on img at bounding box center [1167, 306] width 14 height 14
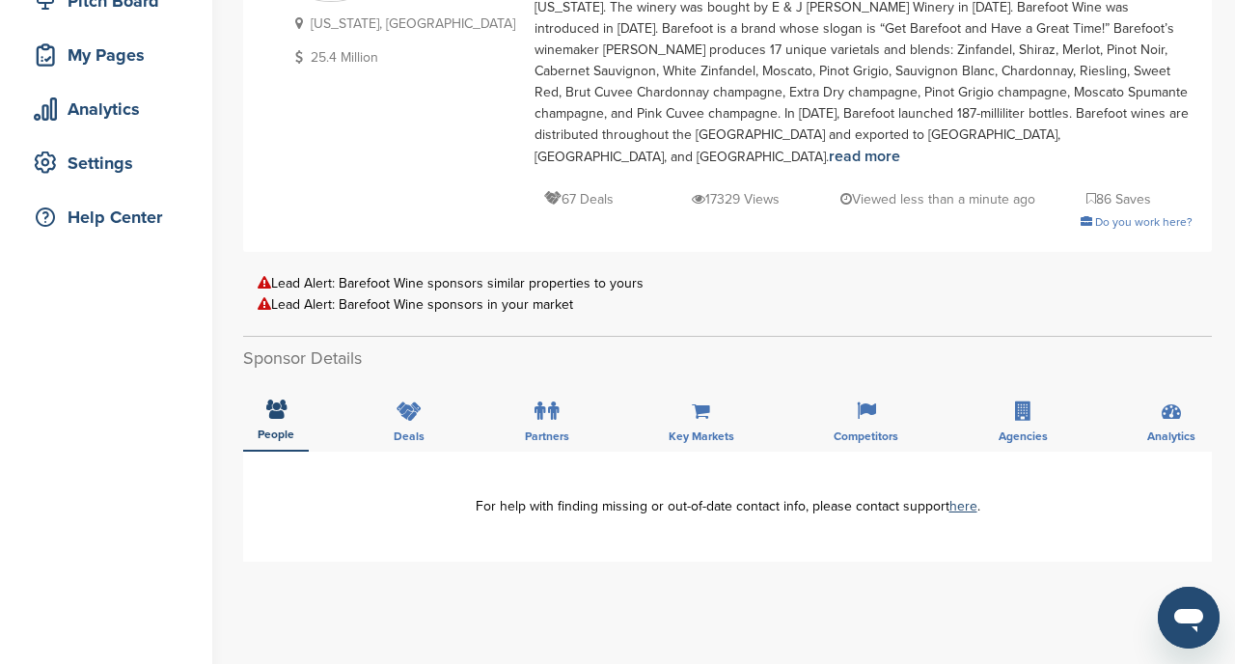
scroll to position [267, 0]
click at [411, 381] on div "Deals" at bounding box center [409, 416] width 60 height 71
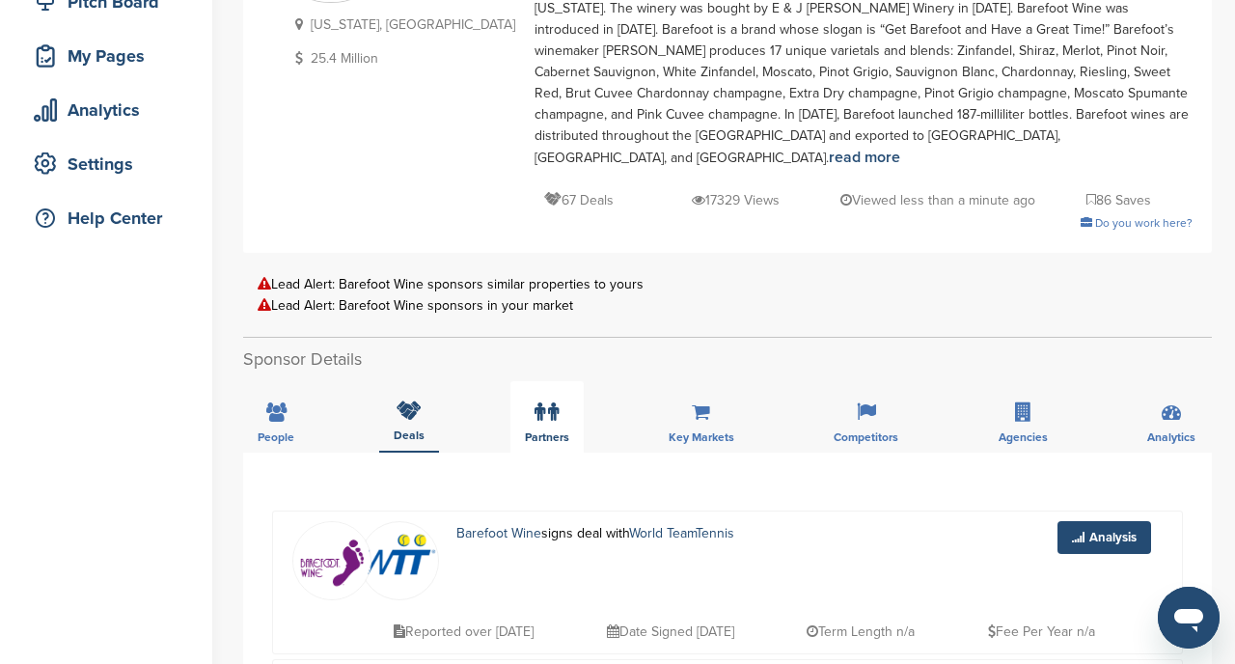
click at [551, 402] on icon at bounding box center [553, 411] width 11 height 19
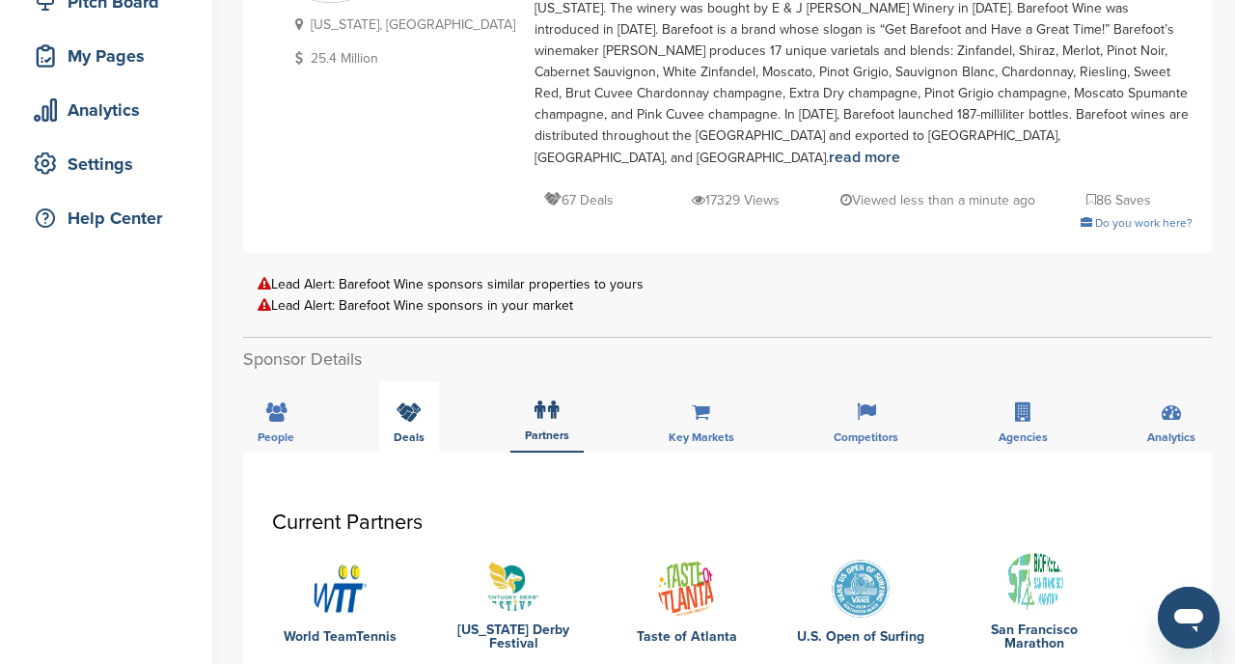
click at [426, 395] on div "Deals" at bounding box center [409, 416] width 60 height 71
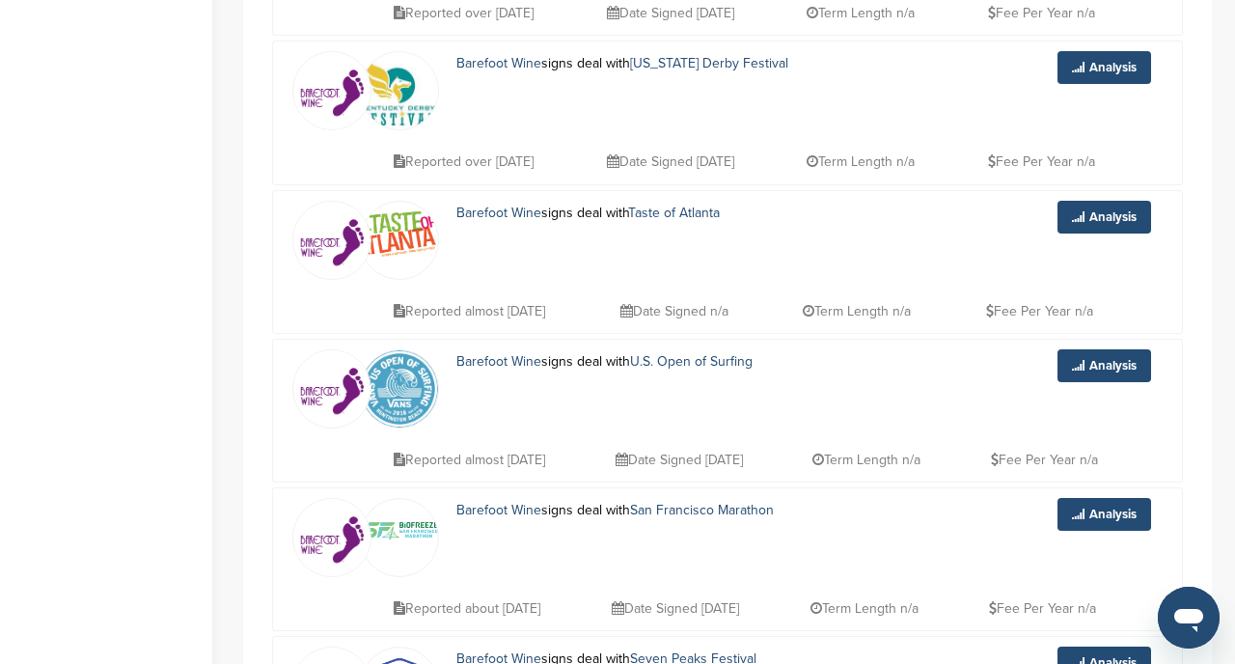
scroll to position [0, 0]
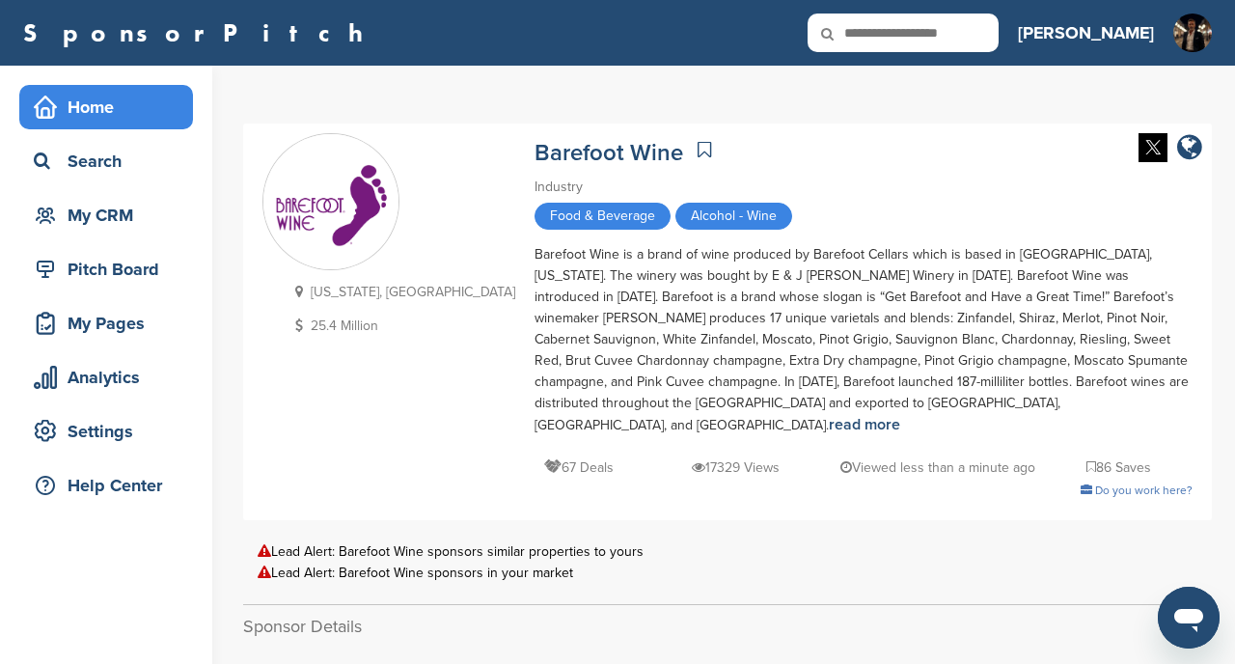
click at [84, 114] on div "Home" at bounding box center [111, 107] width 164 height 35
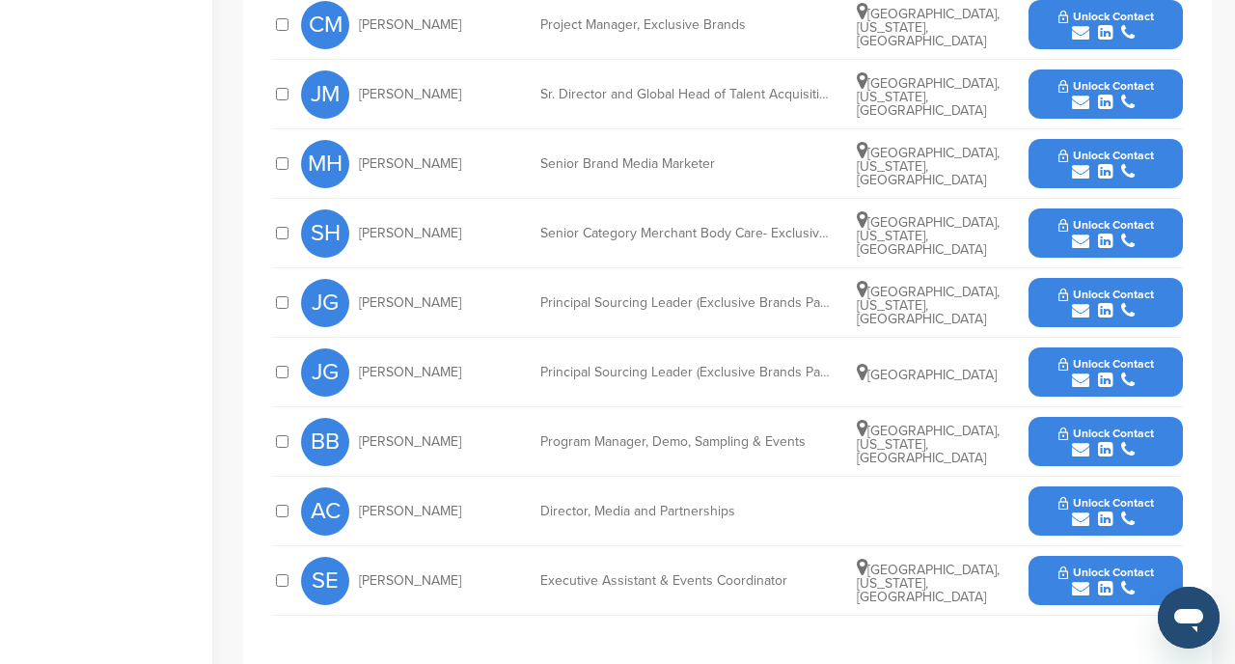
scroll to position [1083, 0]
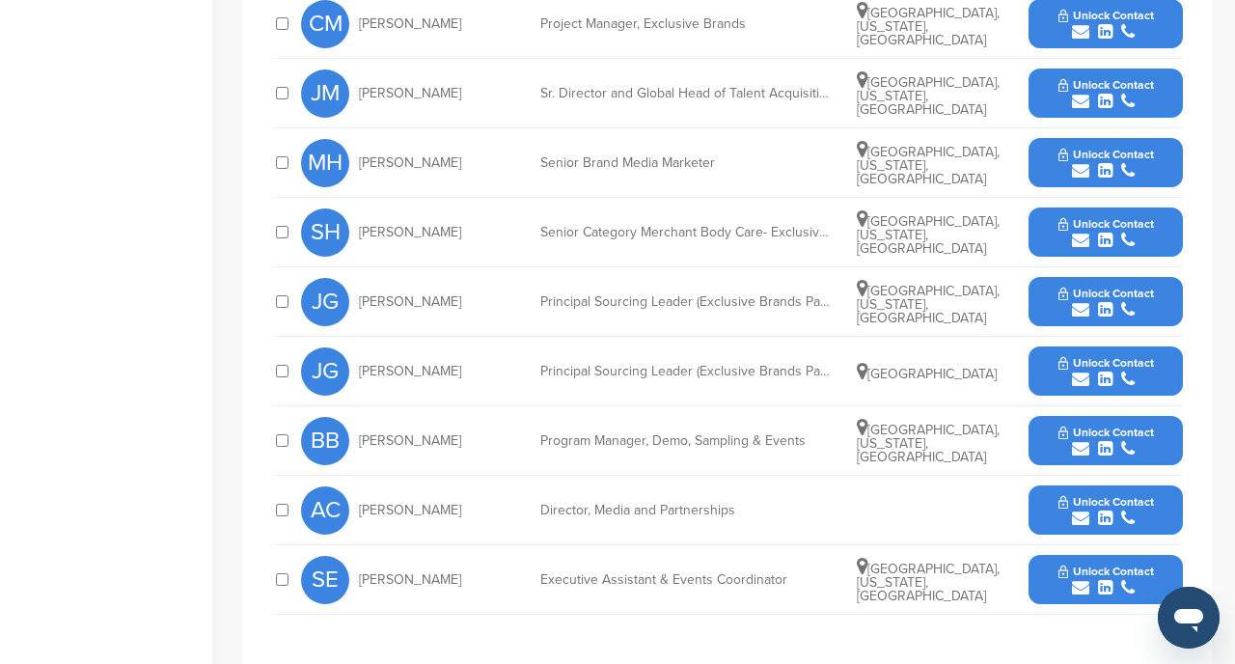
click at [1150, 495] on span "Unlock Contact" at bounding box center [1106, 502] width 96 height 14
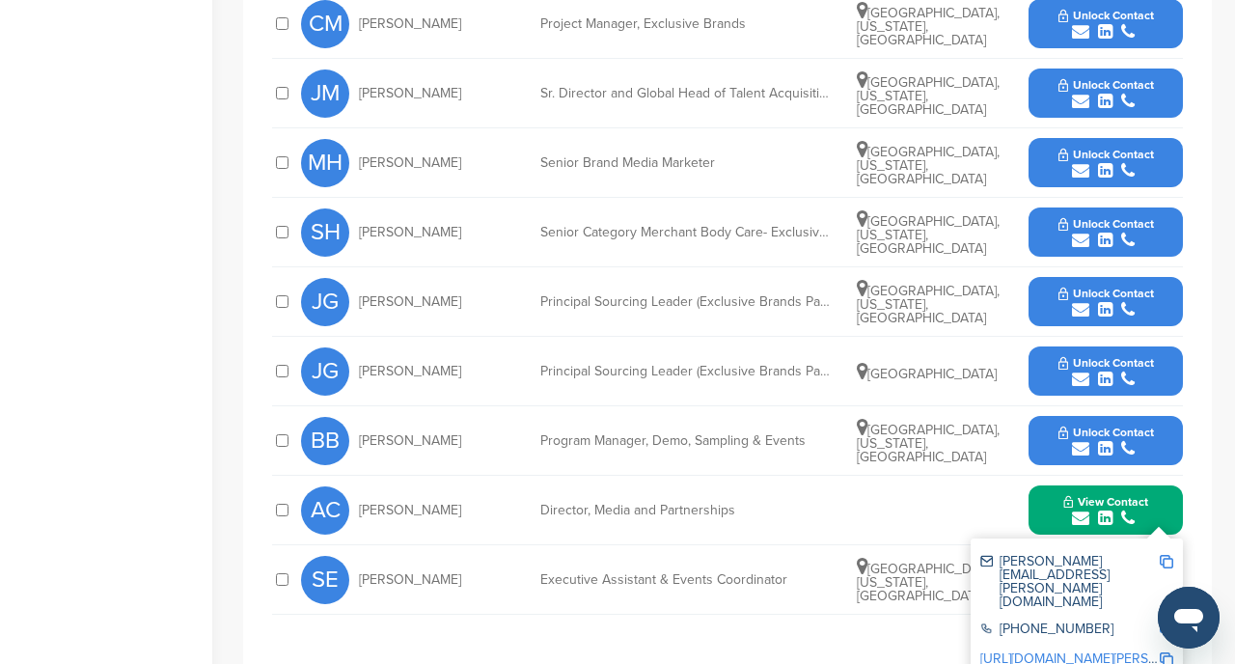
click at [1169, 555] on img at bounding box center [1167, 562] width 14 height 14
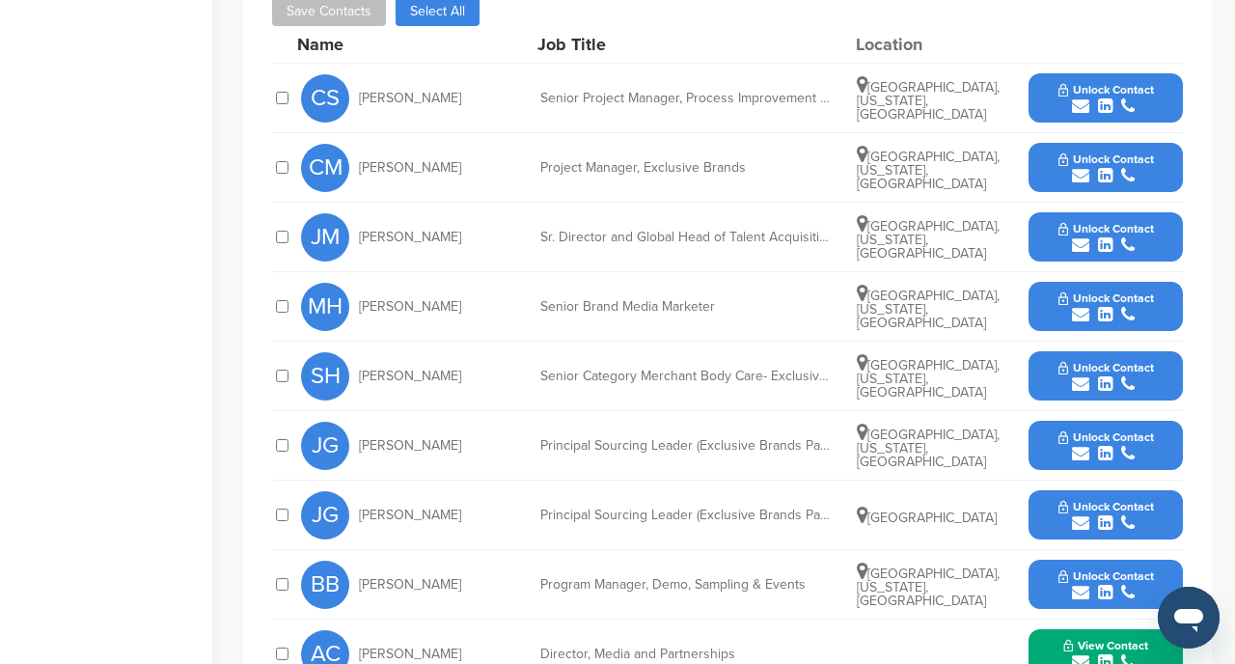
scroll to position [885, 0]
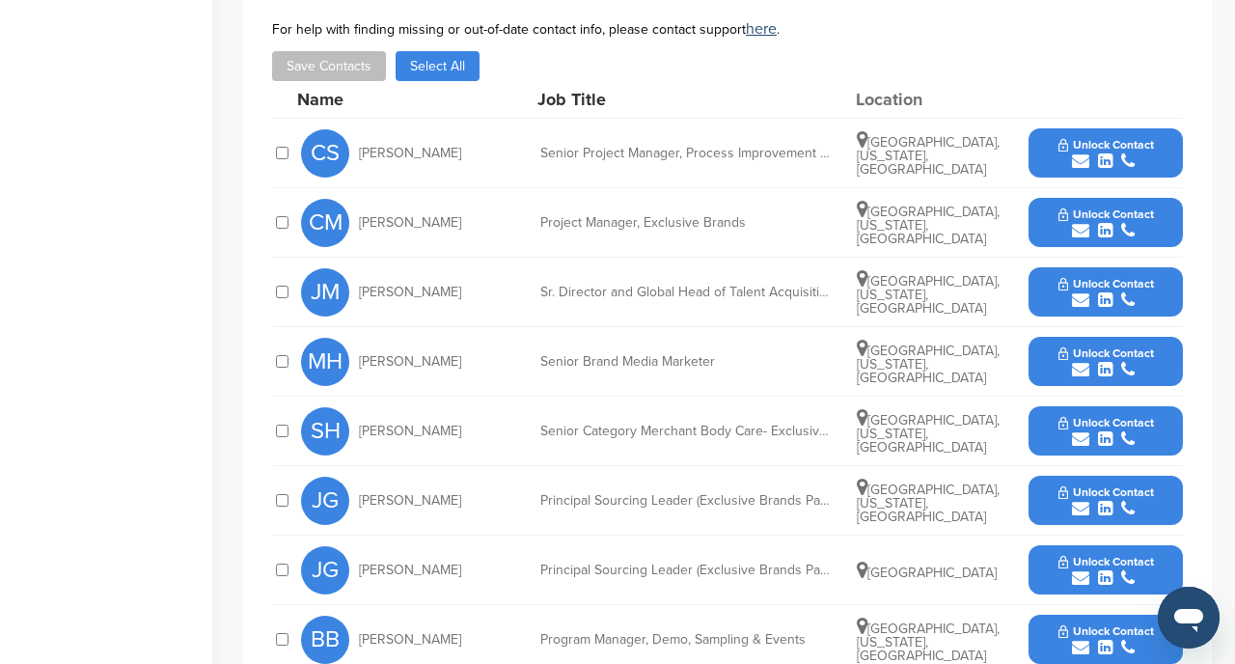
click at [1107, 152] on icon "submit" at bounding box center [1105, 160] width 14 height 17
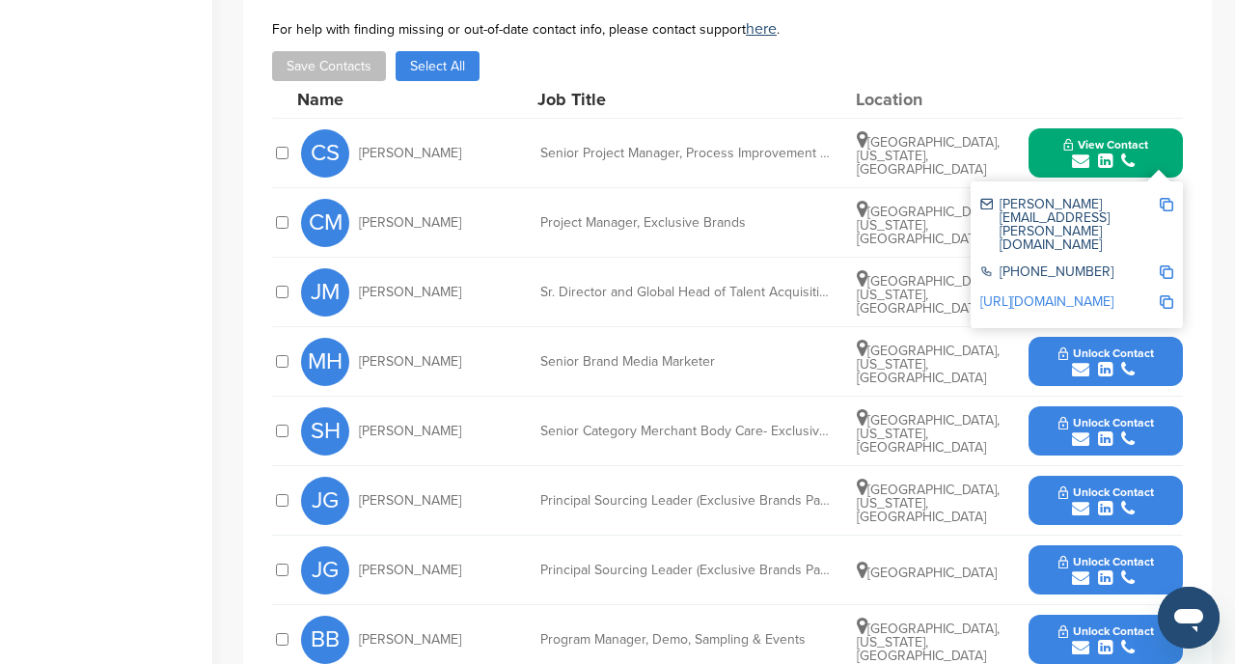
click at [1163, 198] on img at bounding box center [1167, 205] width 14 height 14
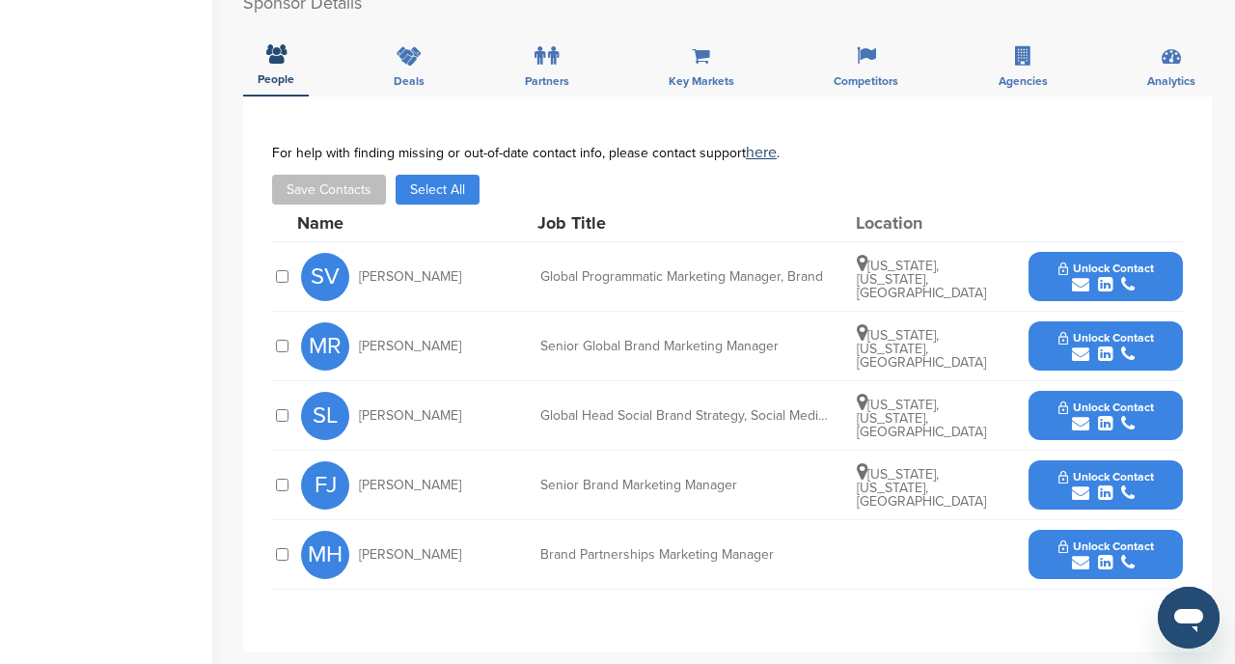
scroll to position [575, 0]
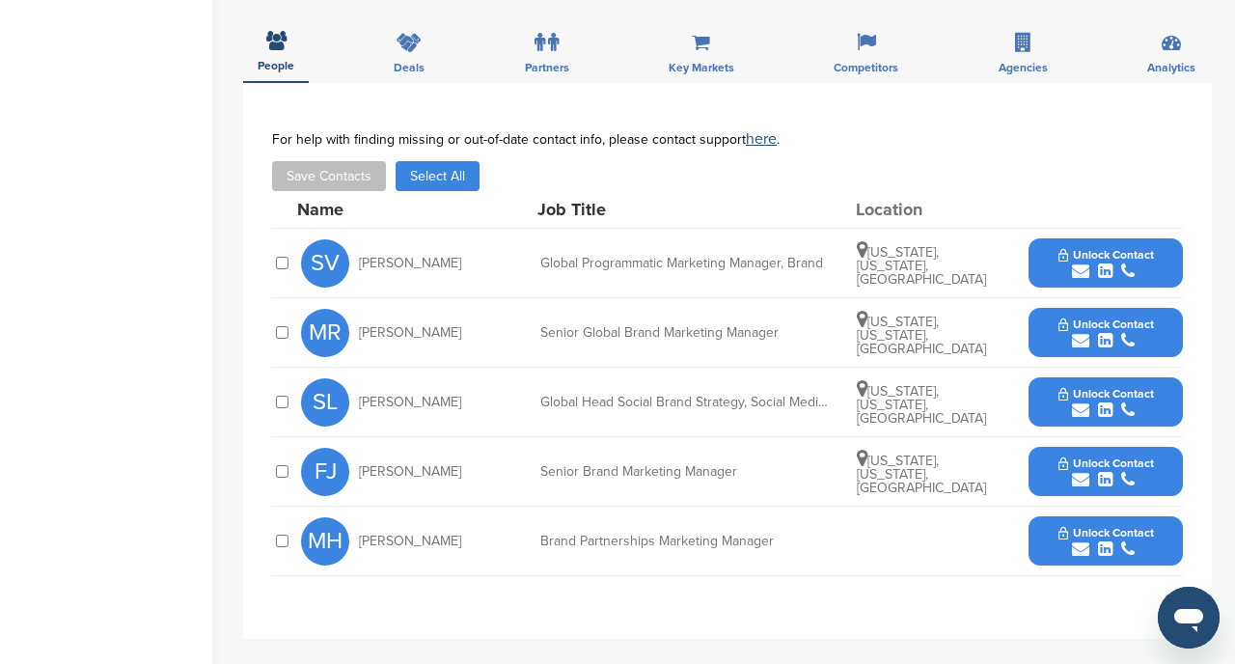
click at [1091, 544] on div "submit" at bounding box center [1106, 549] width 96 height 18
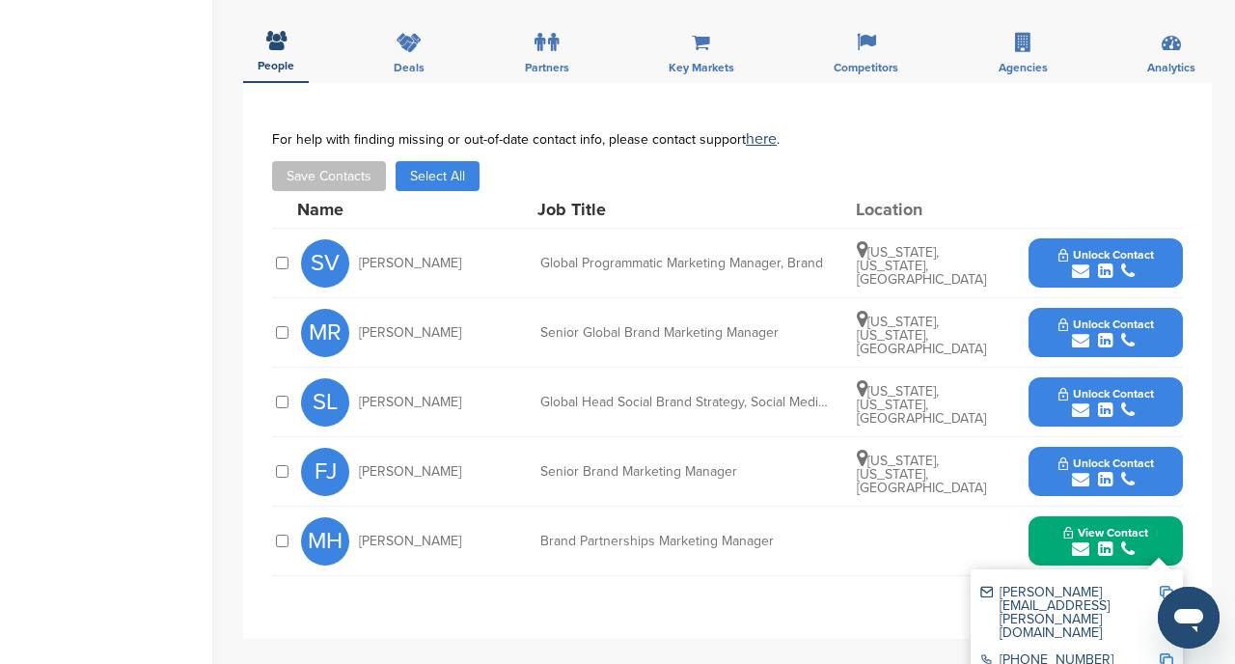
click at [1164, 589] on img at bounding box center [1167, 593] width 14 height 14
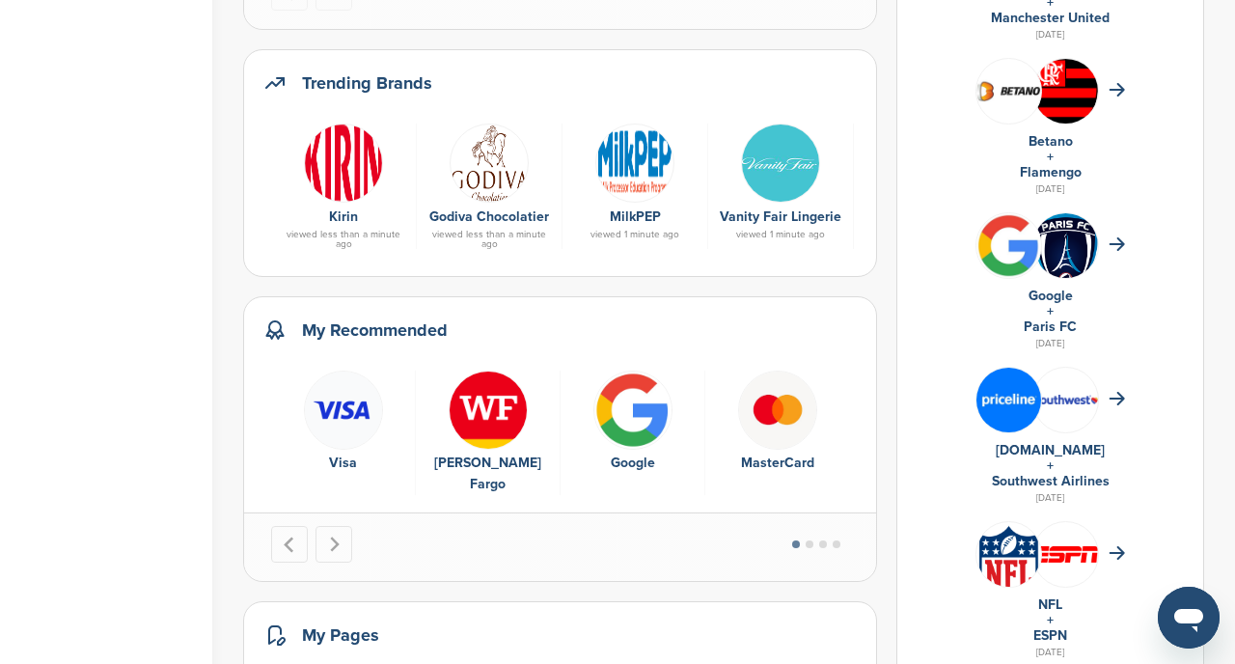
scroll to position [890, 0]
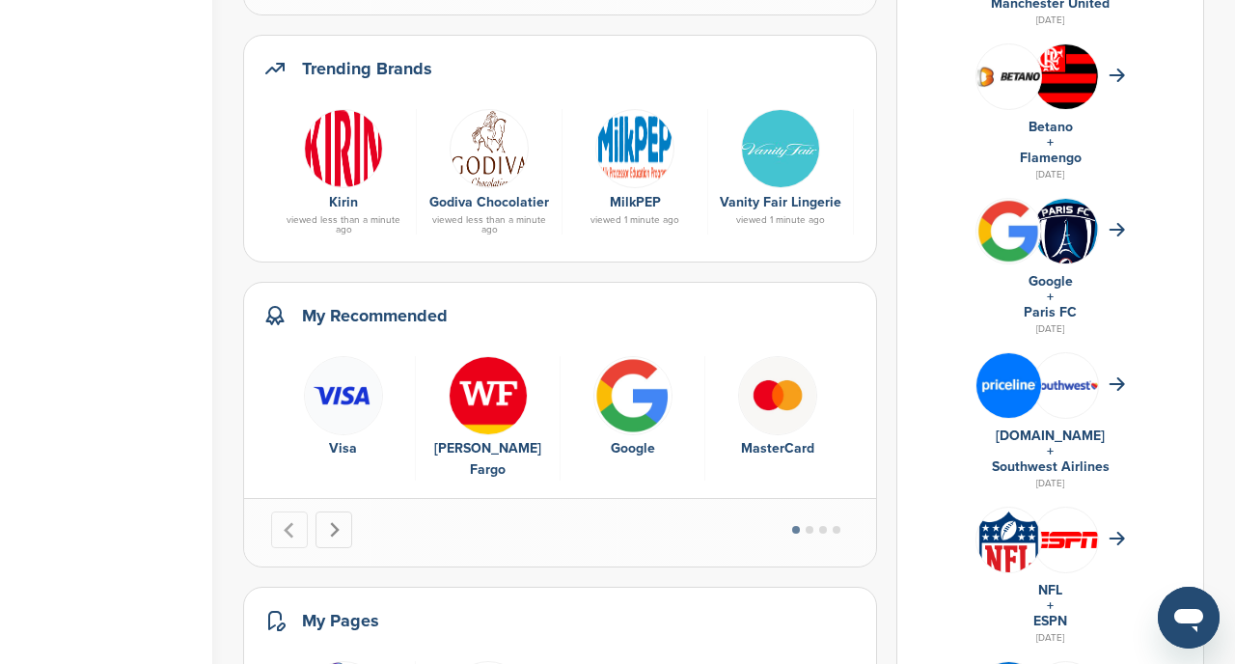
click at [335, 529] on icon "Next slide" at bounding box center [335, 529] width 10 height 15
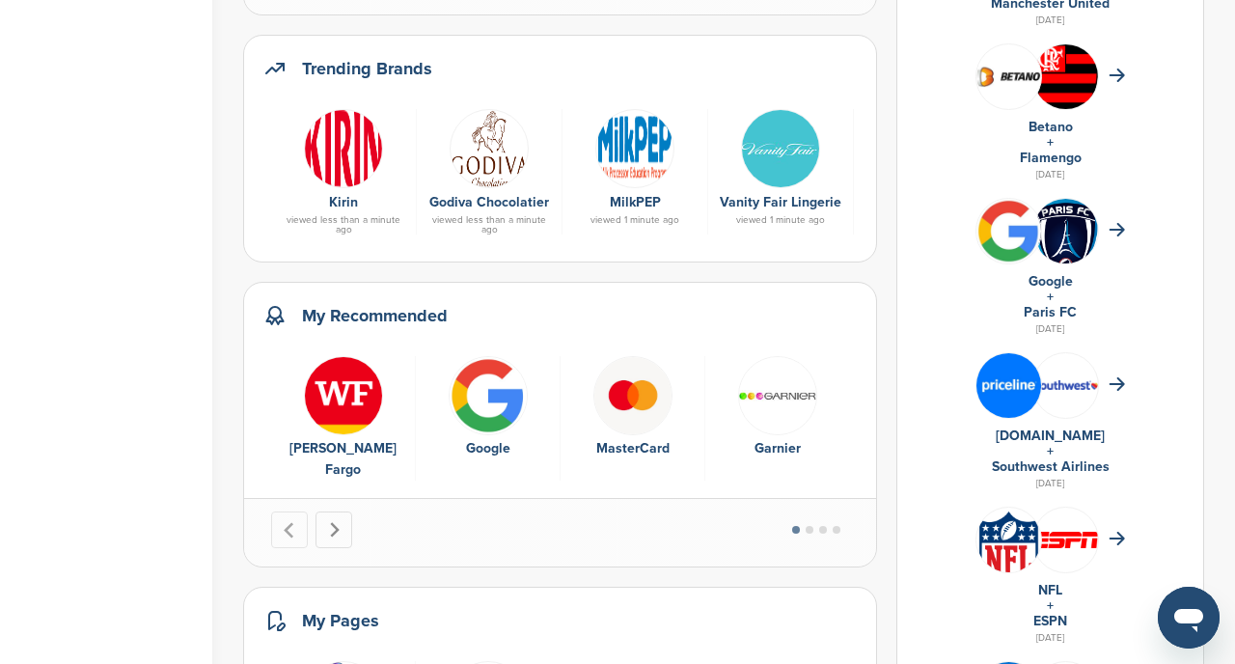
click at [335, 529] on icon "Next slide" at bounding box center [335, 529] width 10 height 15
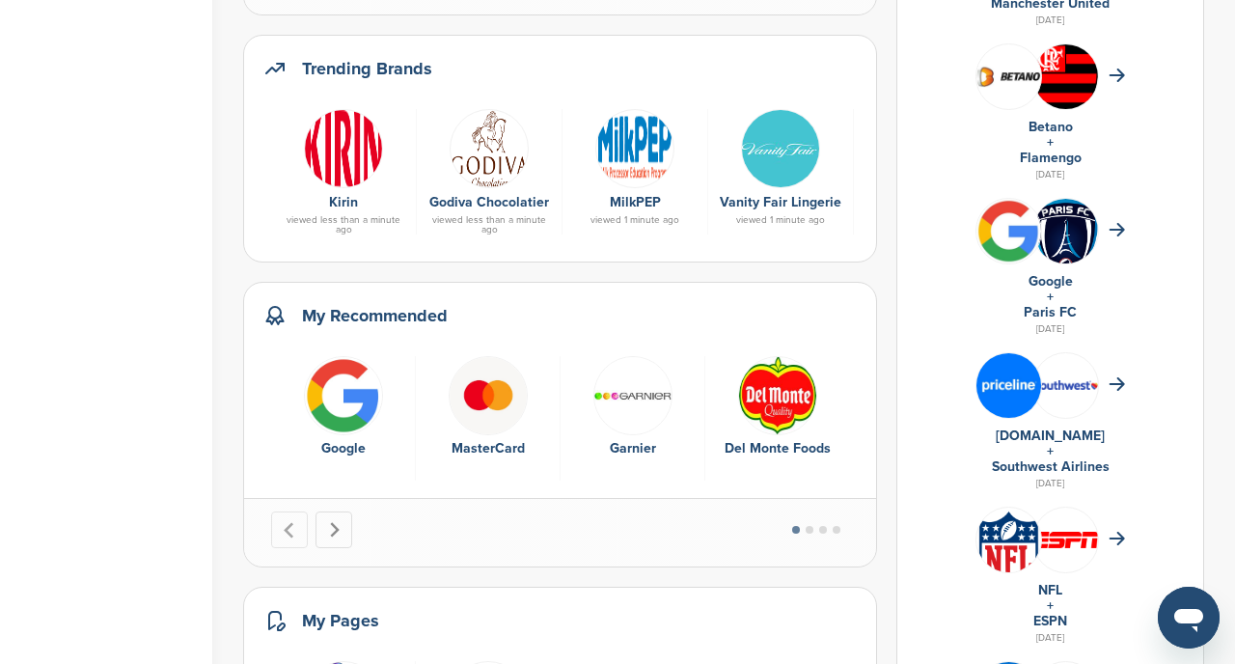
click at [335, 529] on icon "Next slide" at bounding box center [335, 529] width 10 height 15
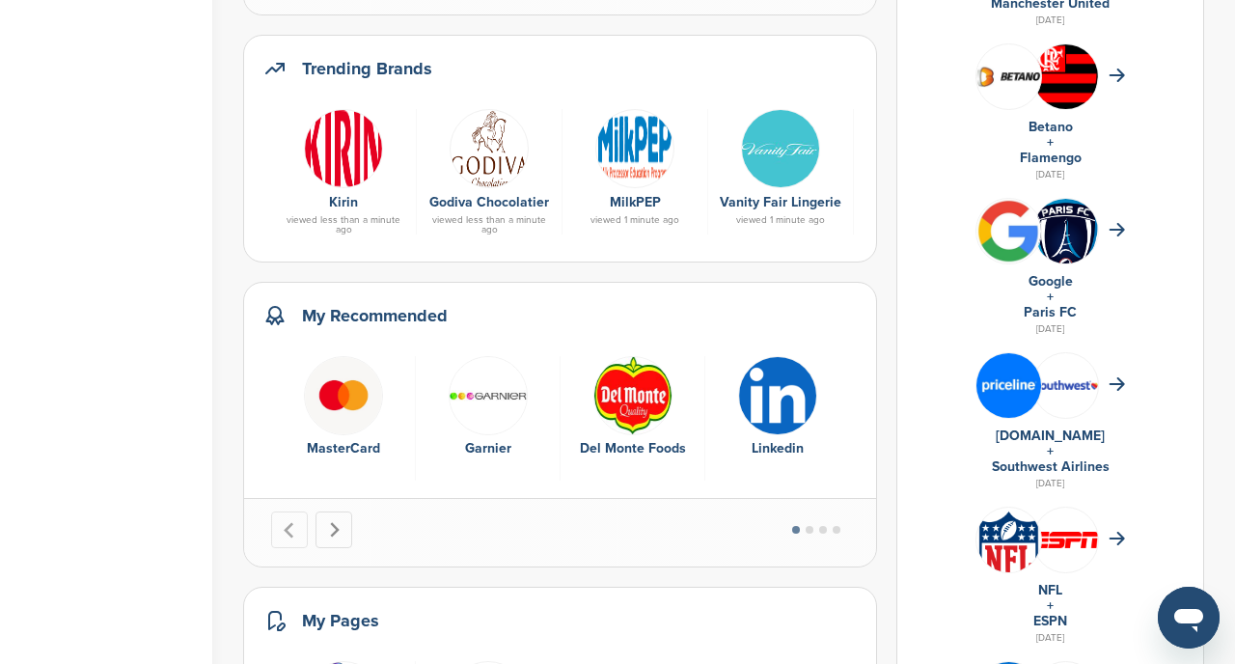
click at [335, 529] on icon "Next slide" at bounding box center [335, 529] width 10 height 15
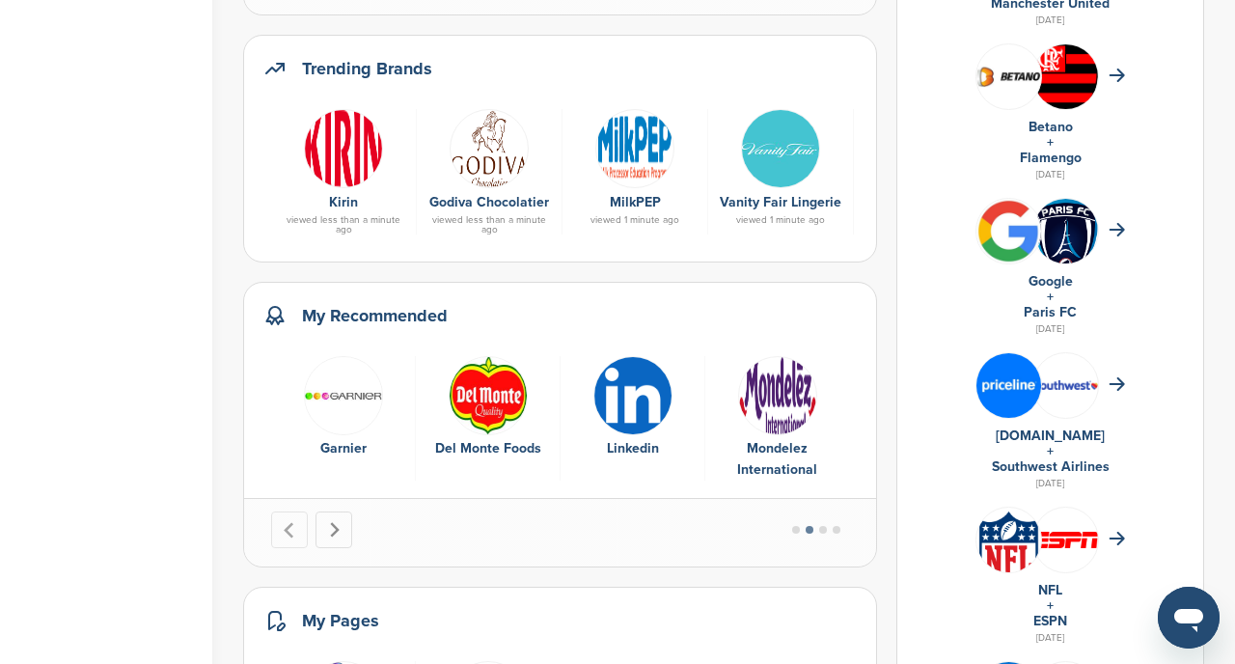
click at [335, 529] on icon "Next slide" at bounding box center [335, 529] width 10 height 15
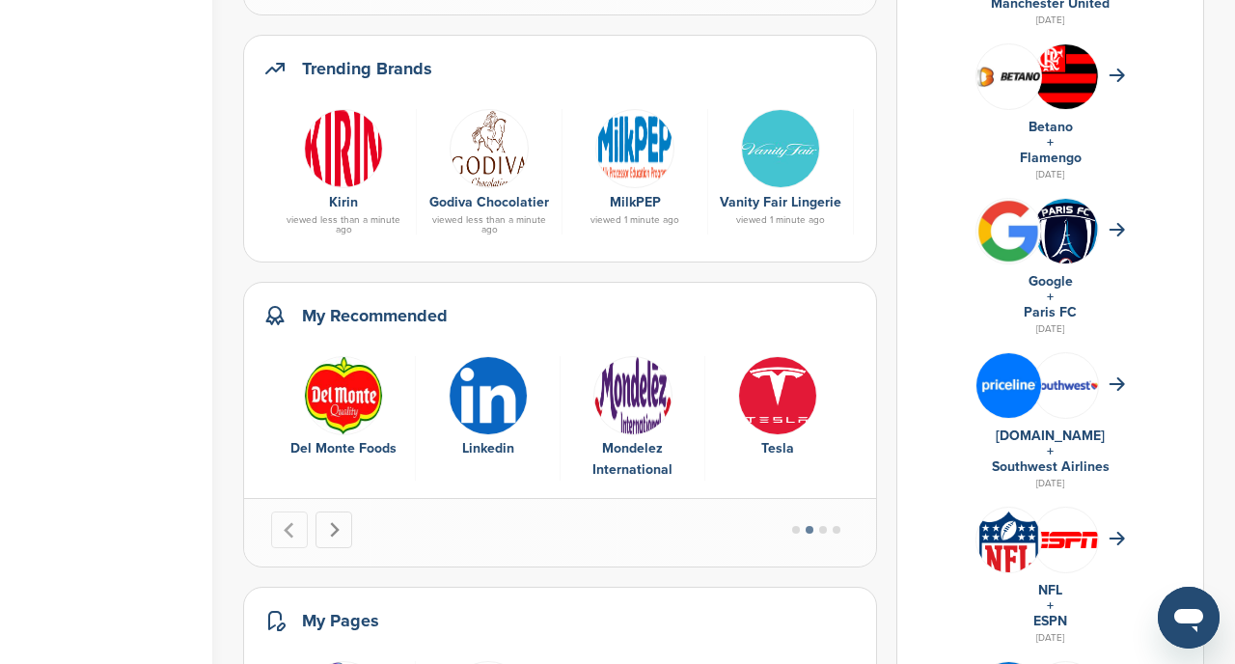
click at [335, 529] on icon "Next slide" at bounding box center [335, 529] width 10 height 15
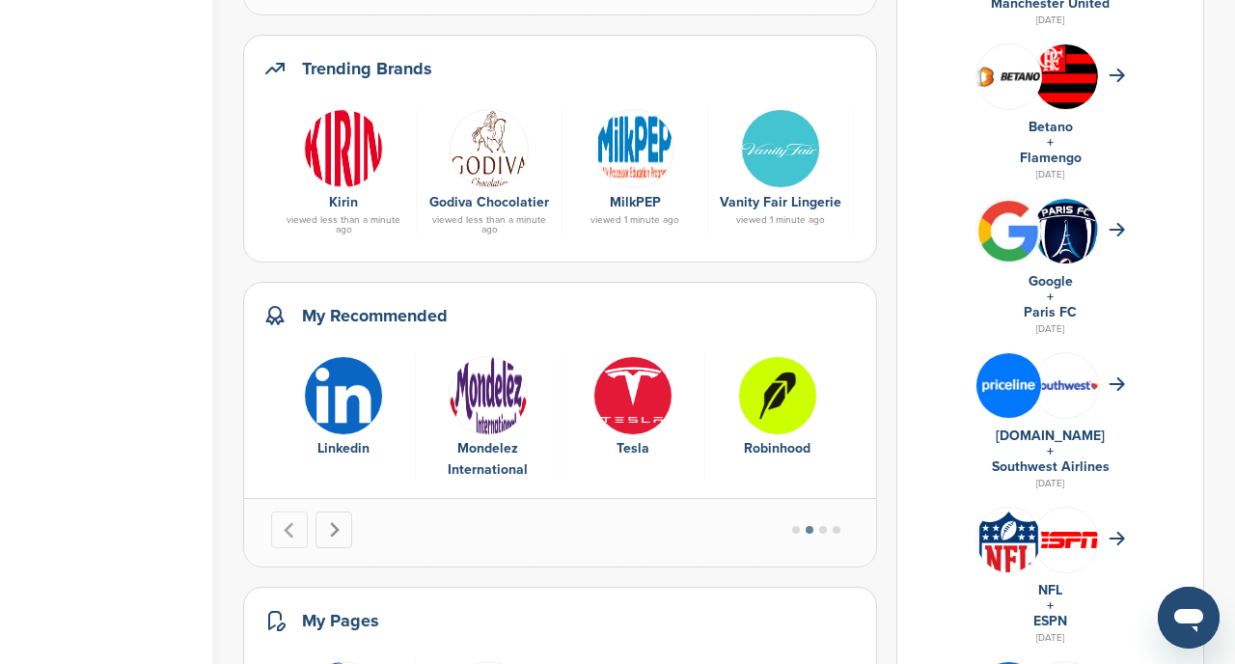
click at [335, 529] on icon "Next slide" at bounding box center [335, 529] width 10 height 15
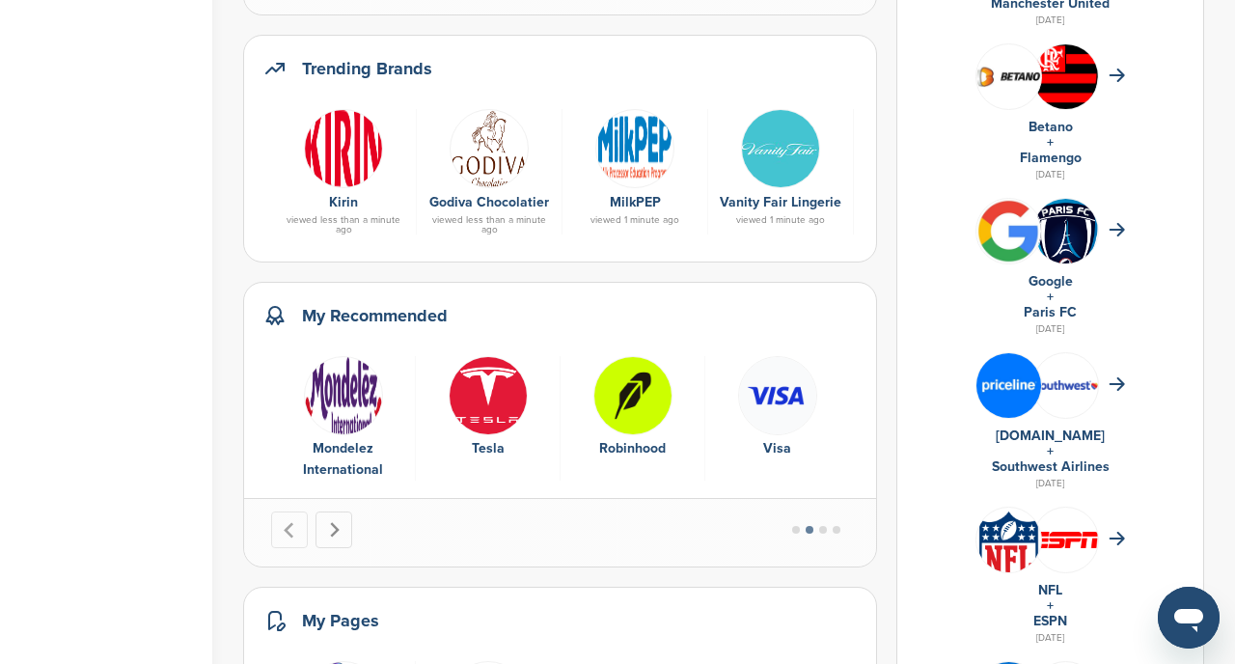
click at [335, 529] on icon "Next slide" at bounding box center [335, 529] width 10 height 15
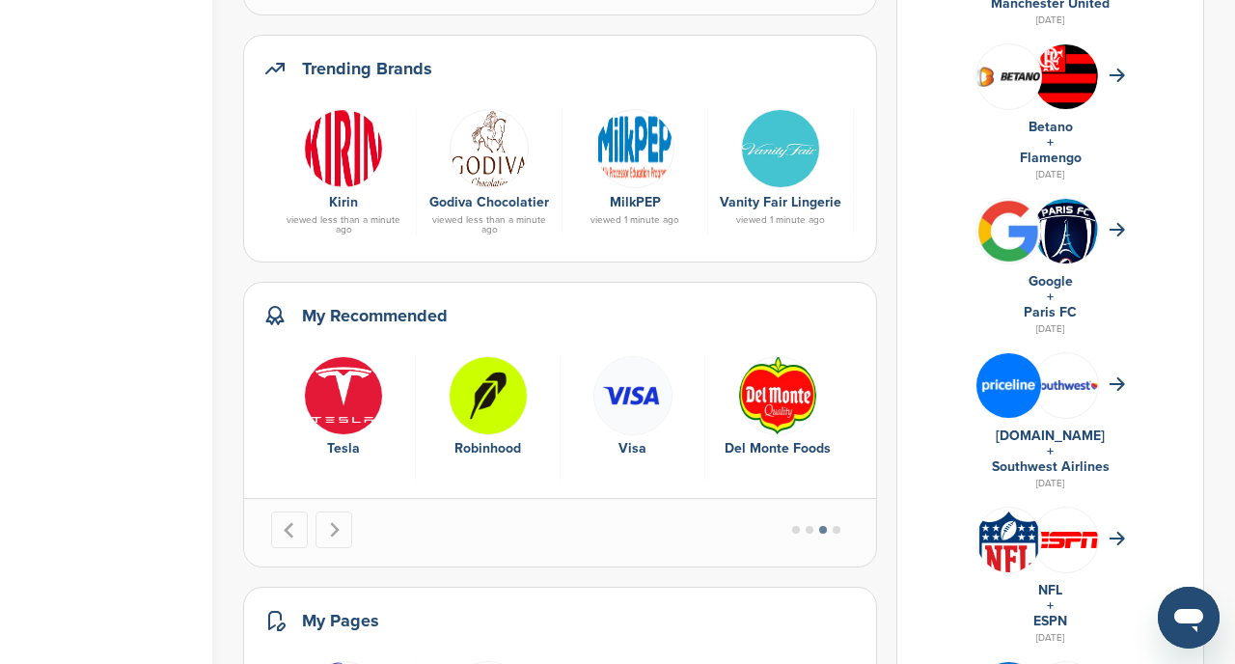
click at [482, 412] on img "10 of 15" at bounding box center [488, 395] width 79 height 79
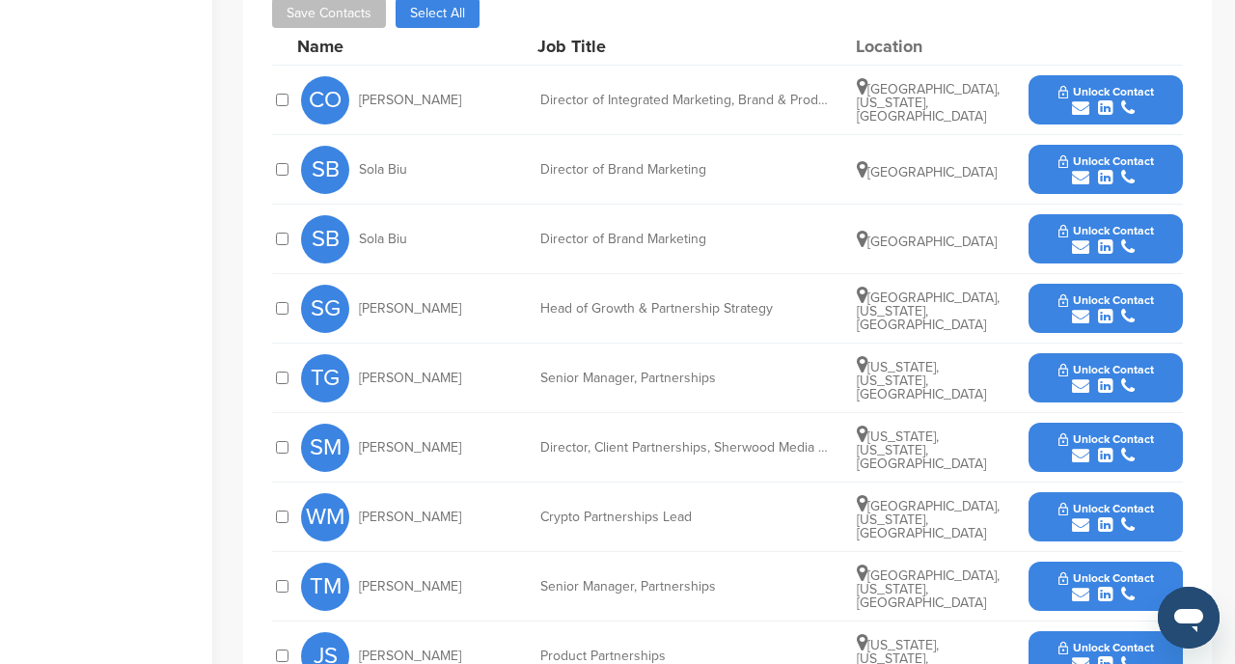
scroll to position [922, 0]
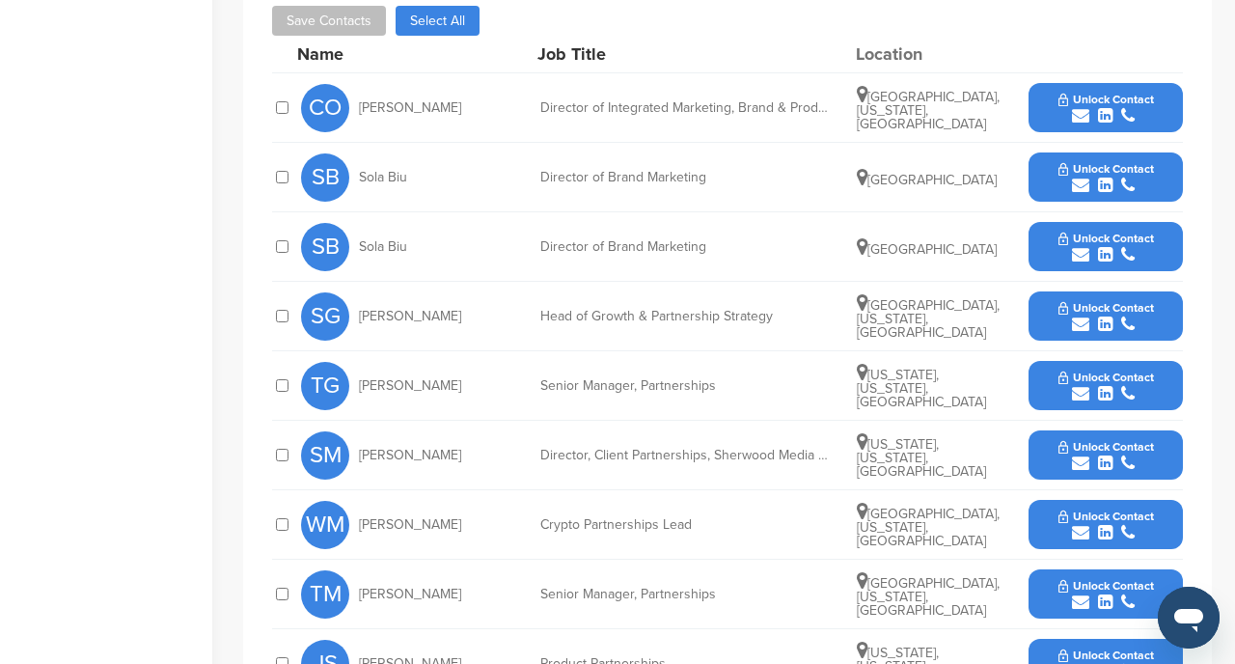
click at [1099, 593] on icon "submit" at bounding box center [1105, 601] width 14 height 17
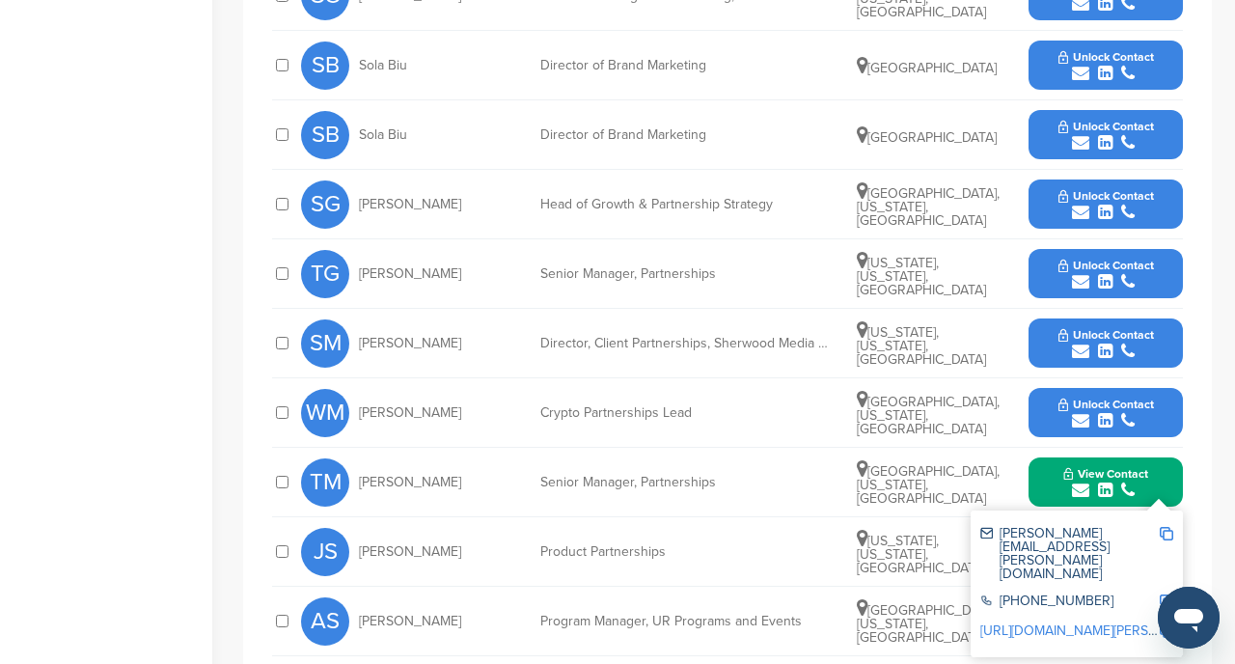
scroll to position [1035, 0]
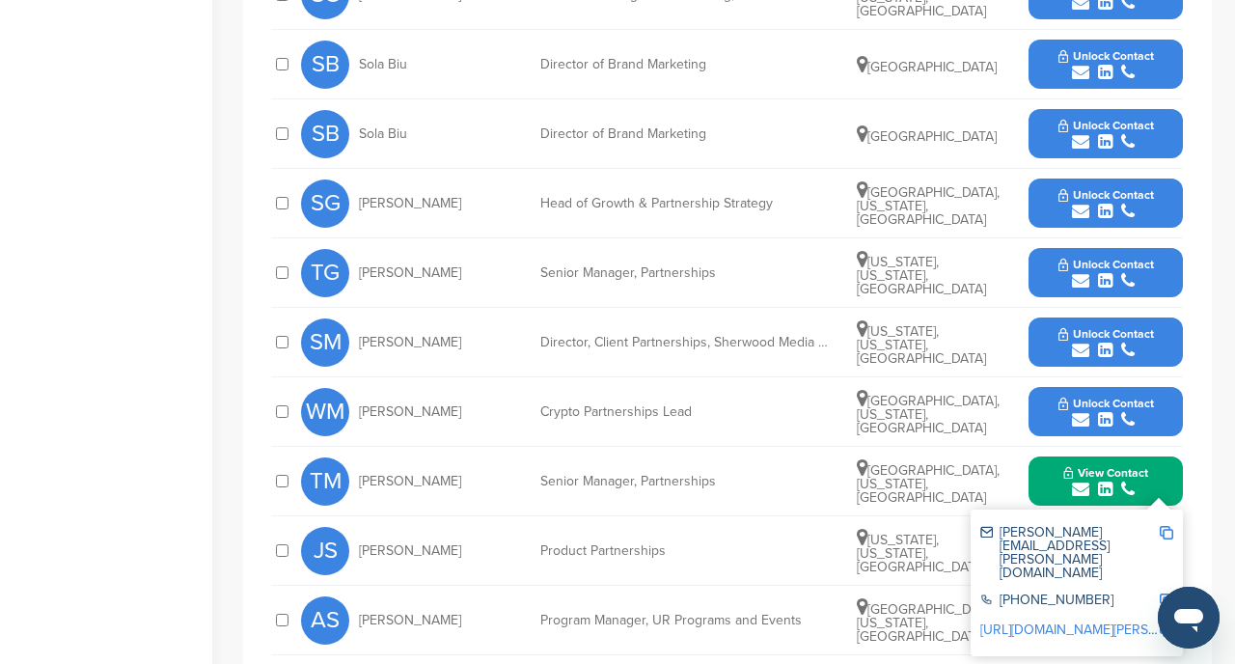
click at [1170, 526] on img at bounding box center [1167, 533] width 14 height 14
click at [1088, 272] on icon "submit" at bounding box center [1080, 280] width 17 height 17
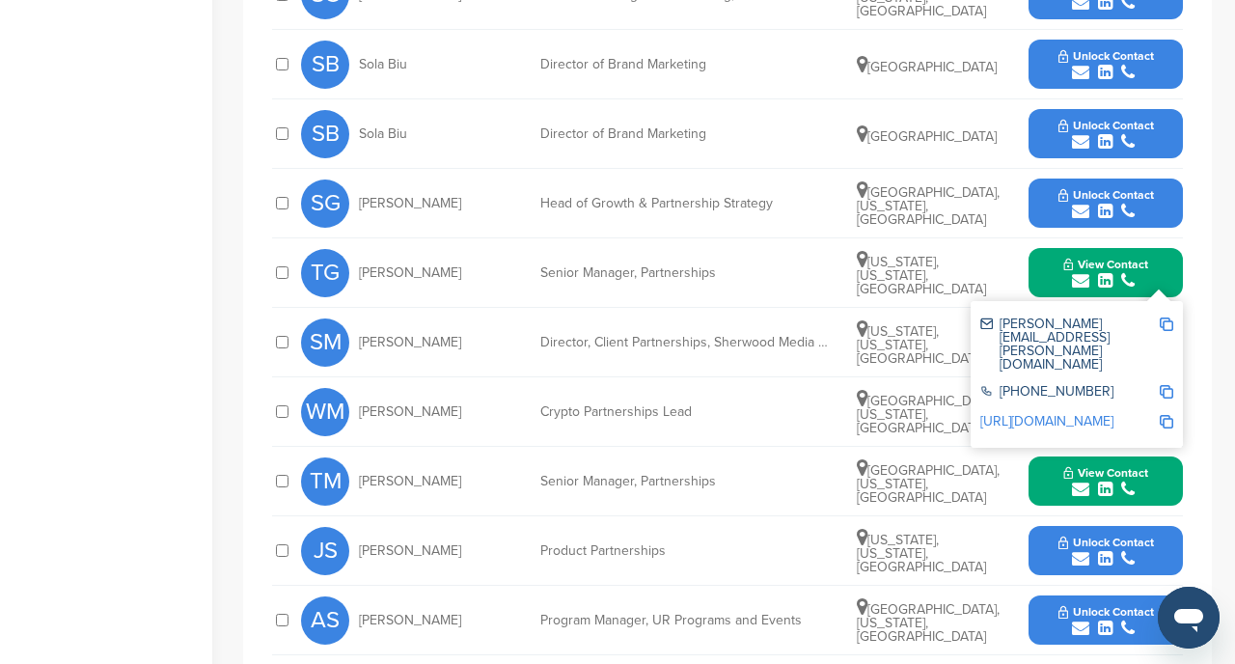
click at [1168, 317] on img at bounding box center [1167, 324] width 14 height 14
click at [1096, 188] on span "Unlock Contact" at bounding box center [1106, 195] width 96 height 14
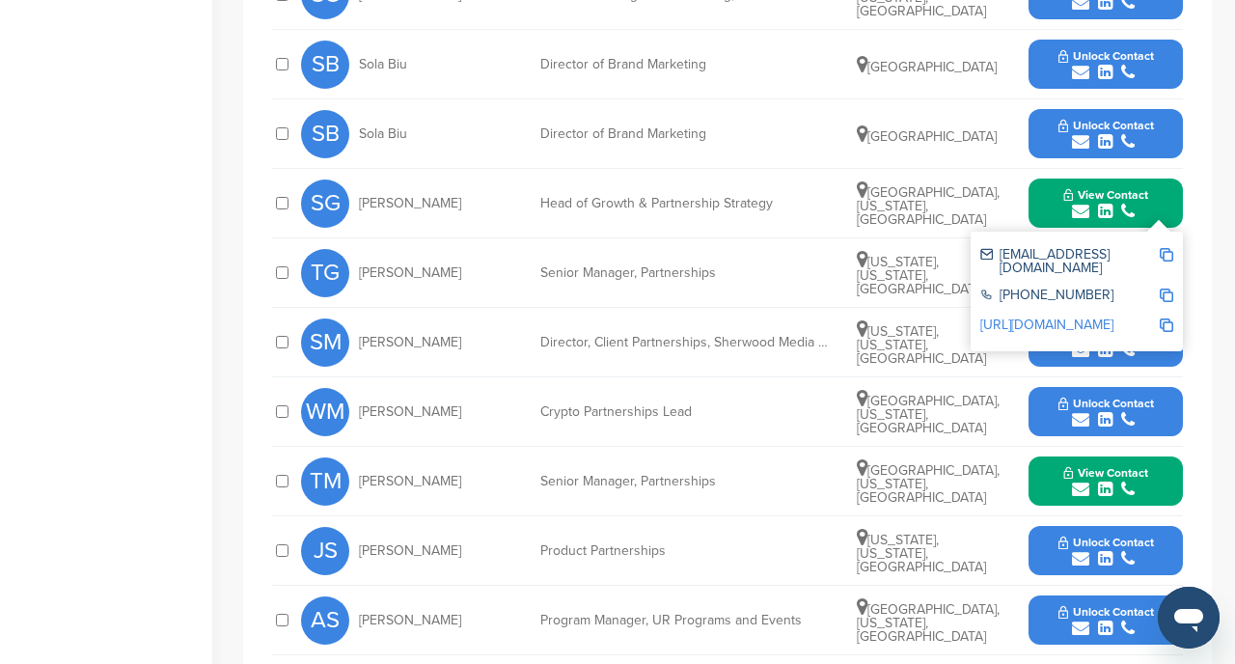
click at [1168, 248] on img at bounding box center [1167, 255] width 14 height 14
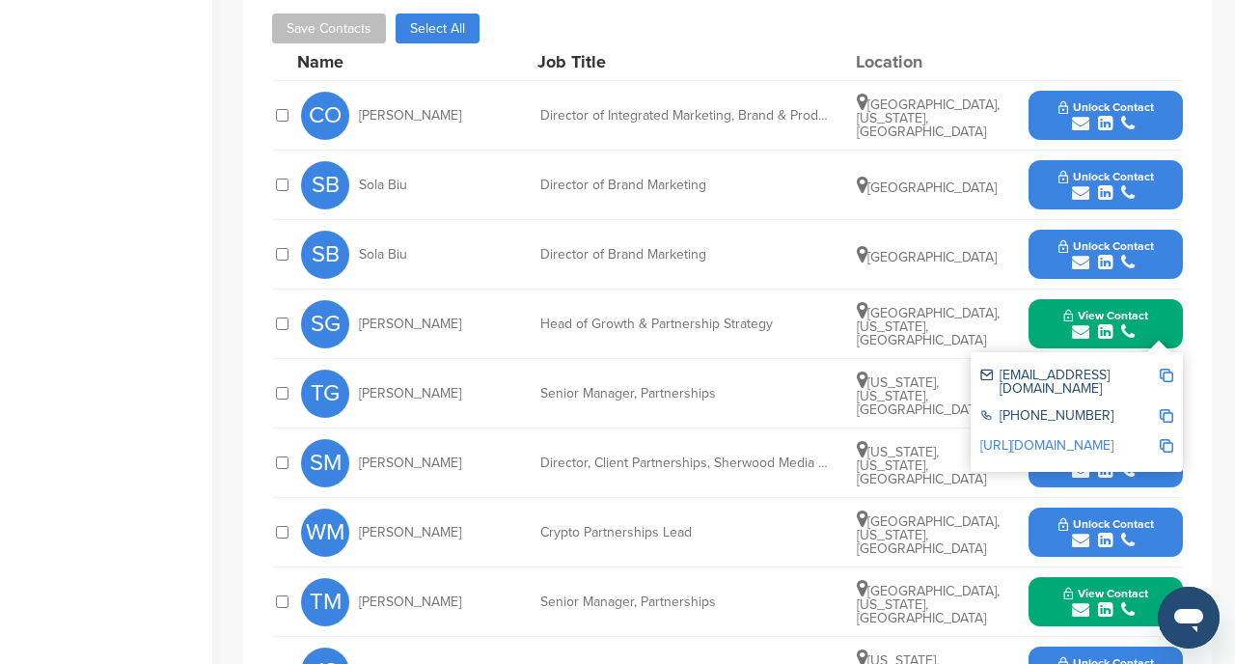
scroll to position [910, 0]
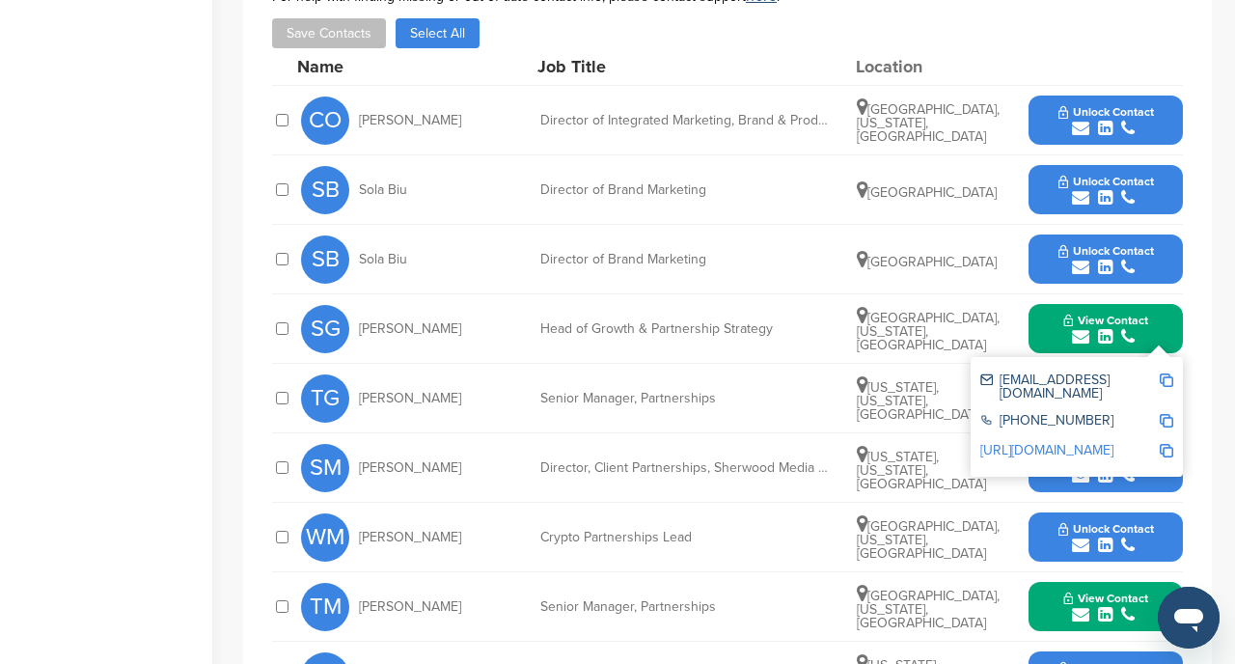
click at [1050, 92] on button "Unlock Contact" at bounding box center [1106, 121] width 142 height 58
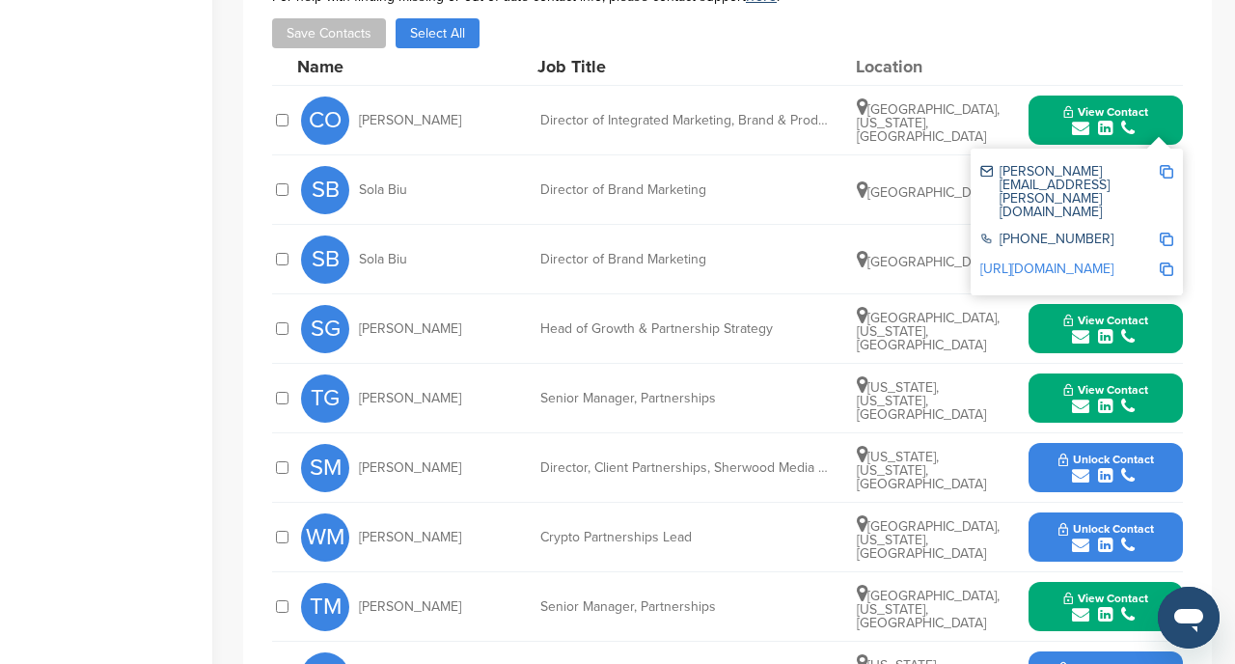
click at [1170, 165] on img at bounding box center [1167, 172] width 14 height 14
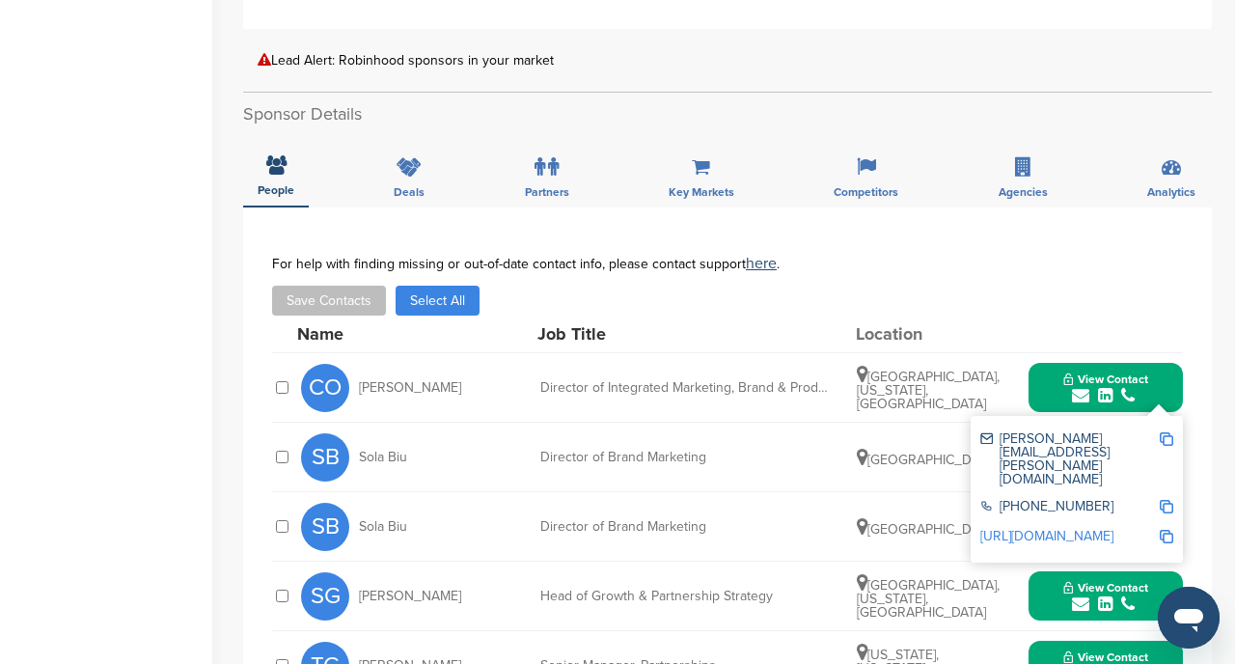
scroll to position [0, 0]
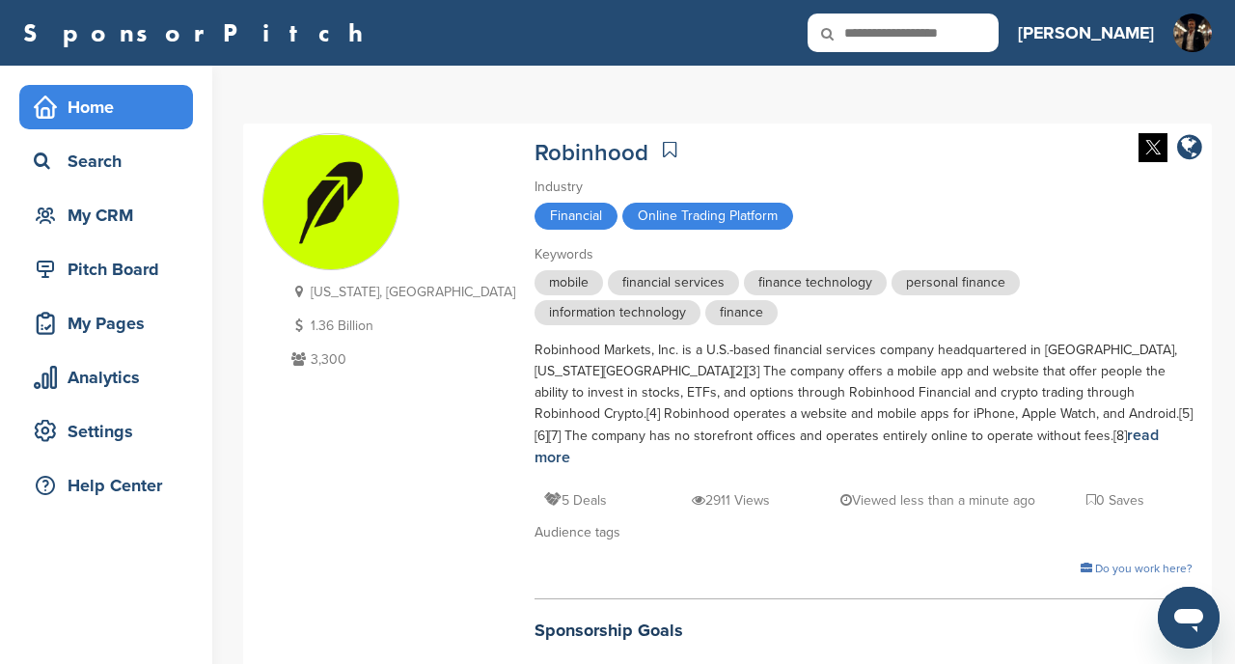
click at [115, 96] on div "Home" at bounding box center [111, 107] width 164 height 35
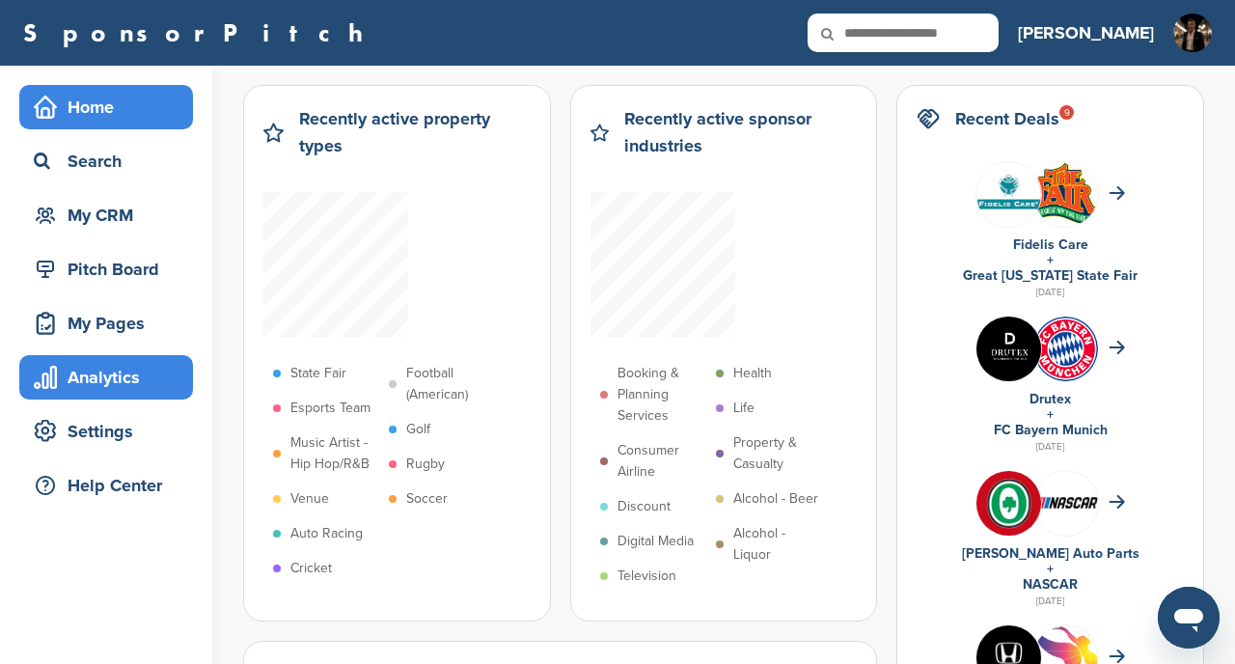
click at [121, 365] on div "Analytics" at bounding box center [111, 377] width 164 height 35
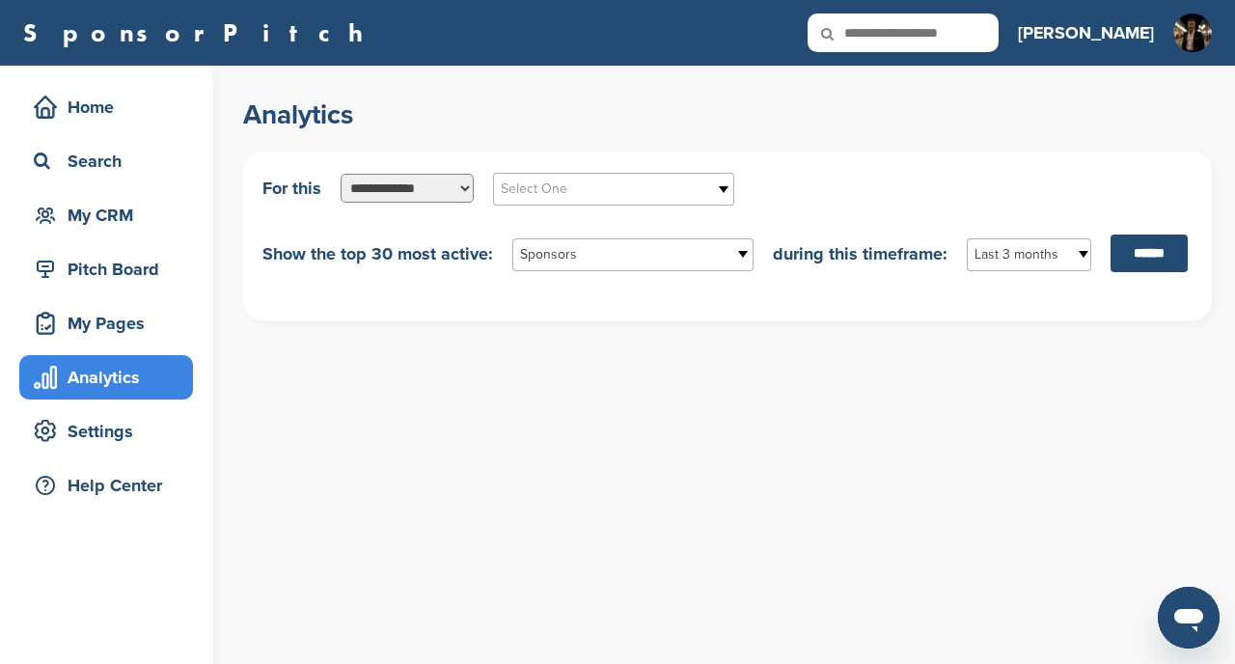
click at [560, 175] on link "Select One" at bounding box center [613, 189] width 241 height 33
type input "**"
click at [544, 255] on li "LG BT" at bounding box center [614, 258] width 232 height 34
click at [987, 248] on span "Last 3 months" at bounding box center [1016, 254] width 84 height 23
click at [1001, 349] on li "Last 1 year" at bounding box center [1029, 360] width 115 height 34
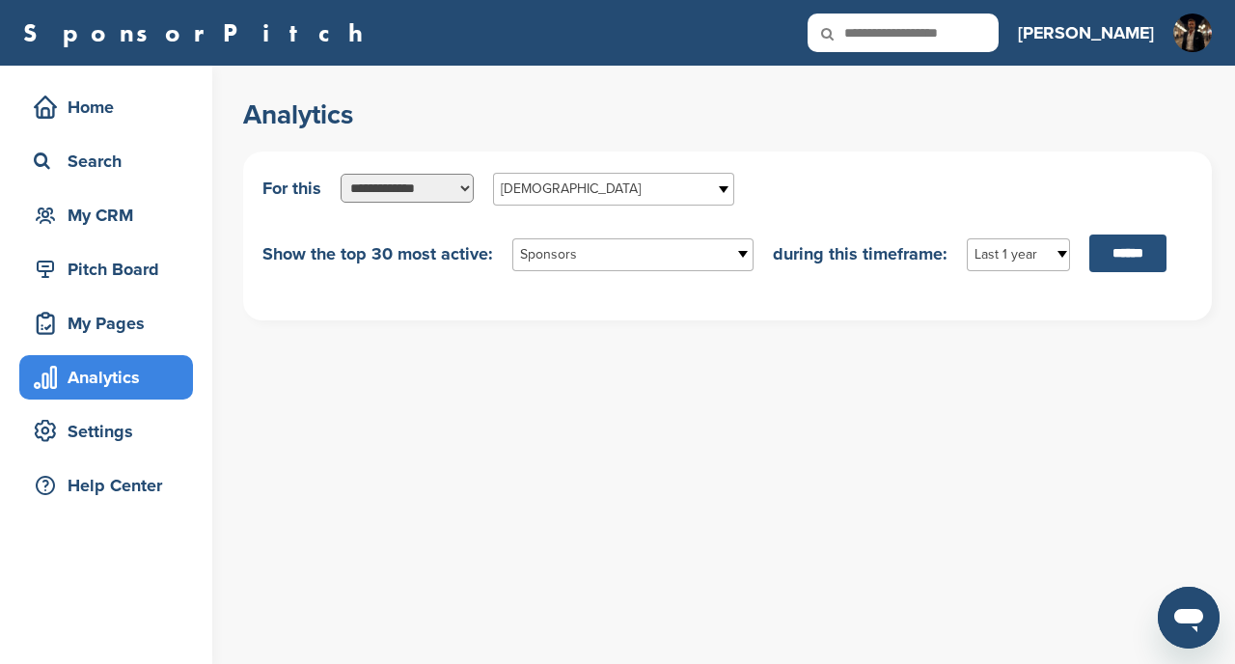
click at [1141, 258] on input "******" at bounding box center [1127, 253] width 77 height 38
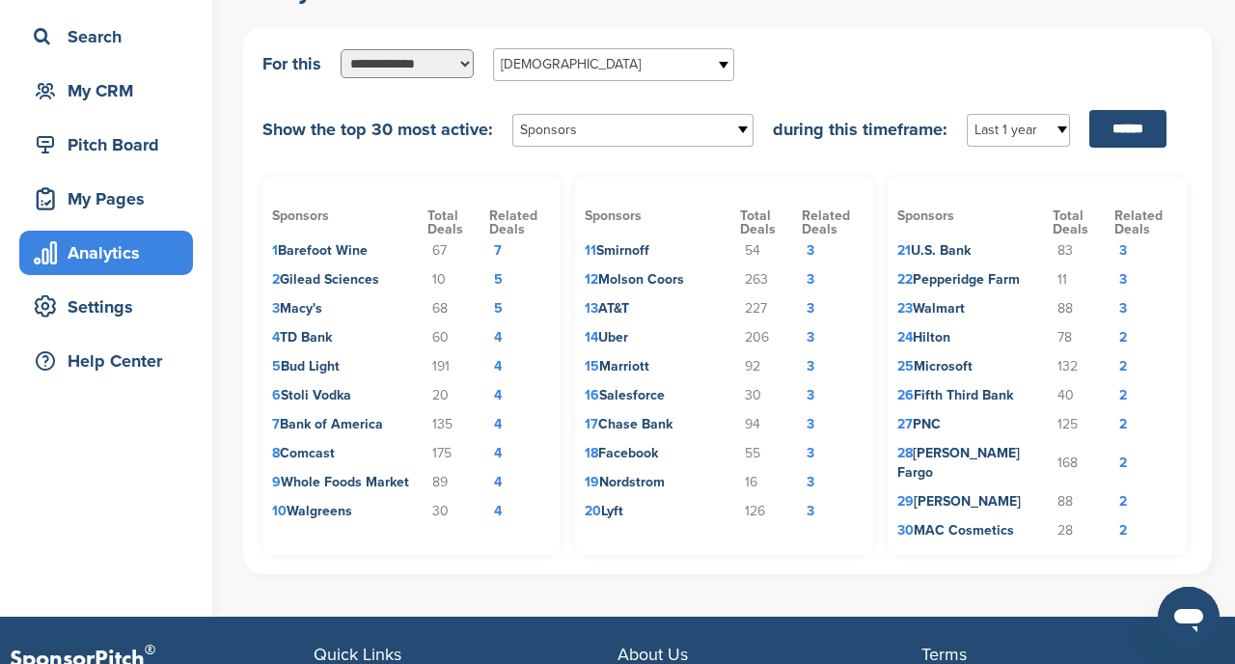
scroll to position [129, 0]
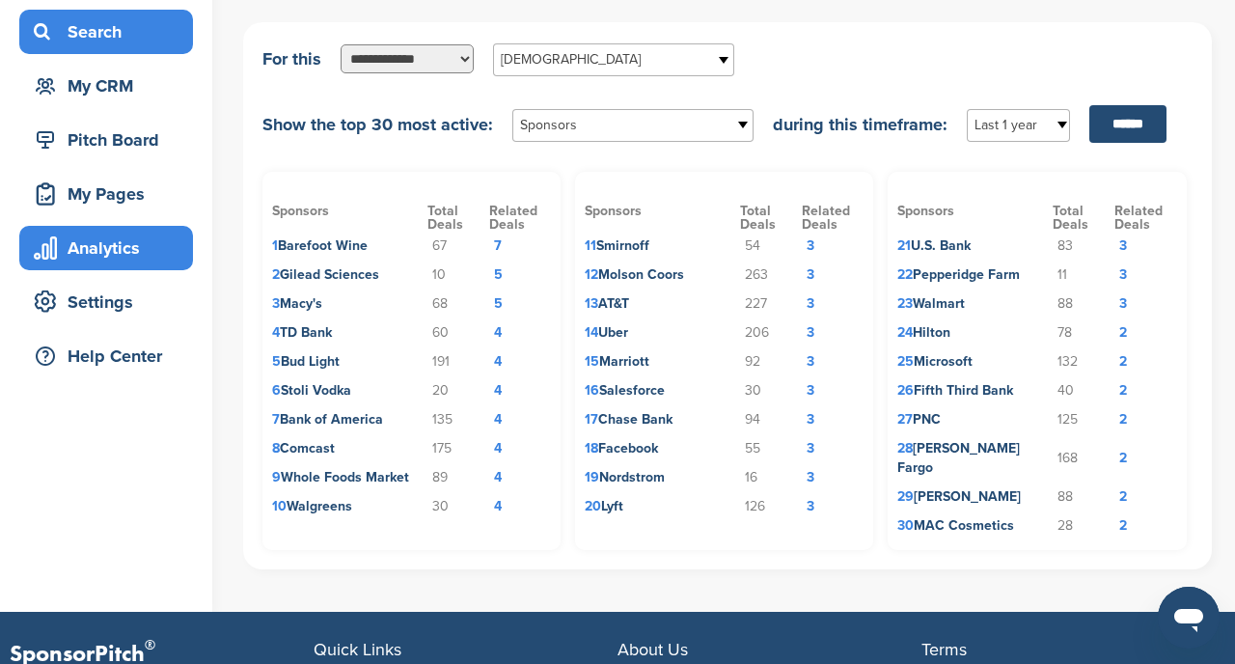
click at [139, 27] on div "Search" at bounding box center [111, 31] width 164 height 35
